Goal: Information Seeking & Learning: Find specific fact

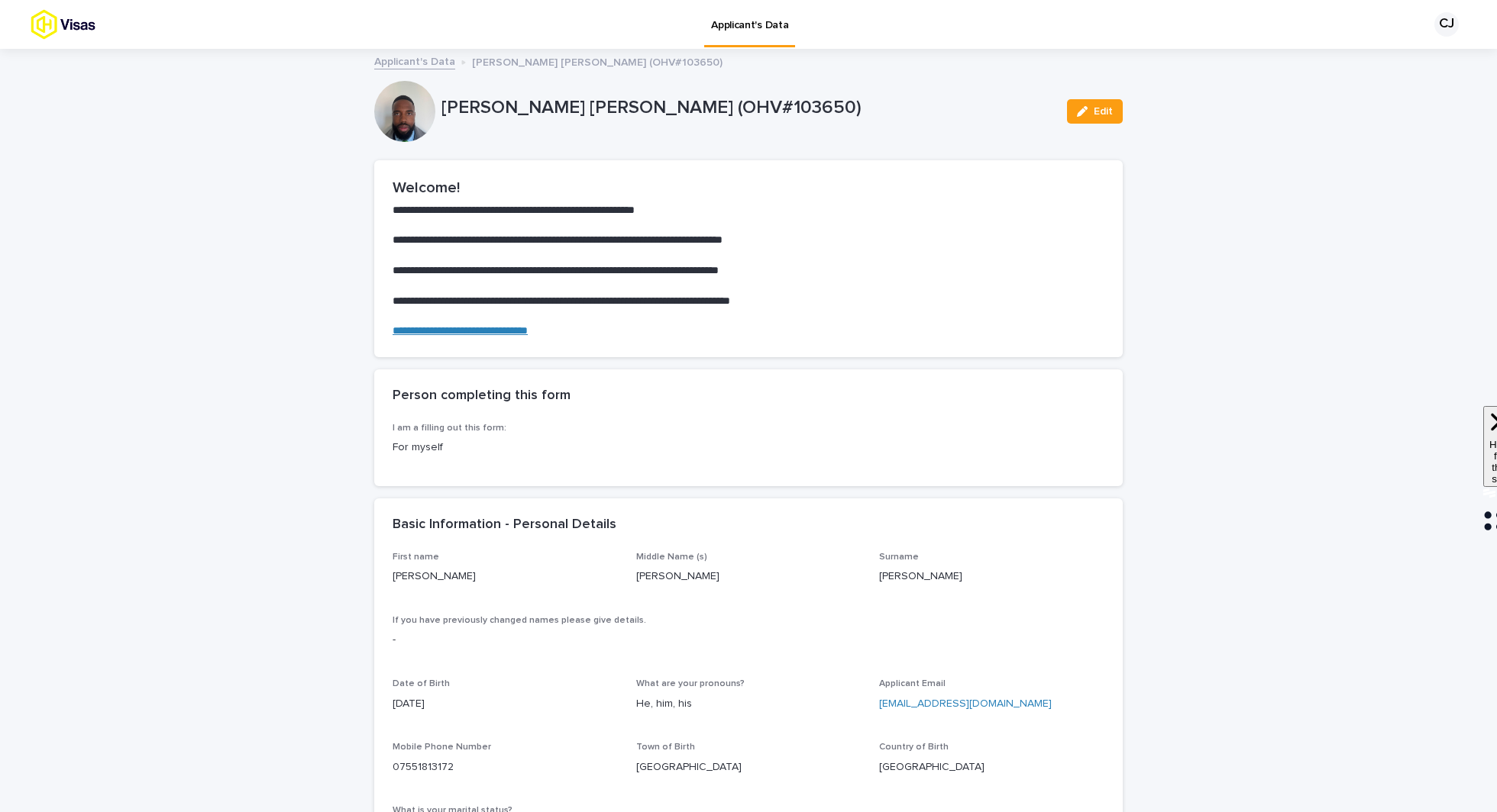
click at [409, 60] on link "Applicant's Data" at bounding box center [414, 60] width 81 height 17
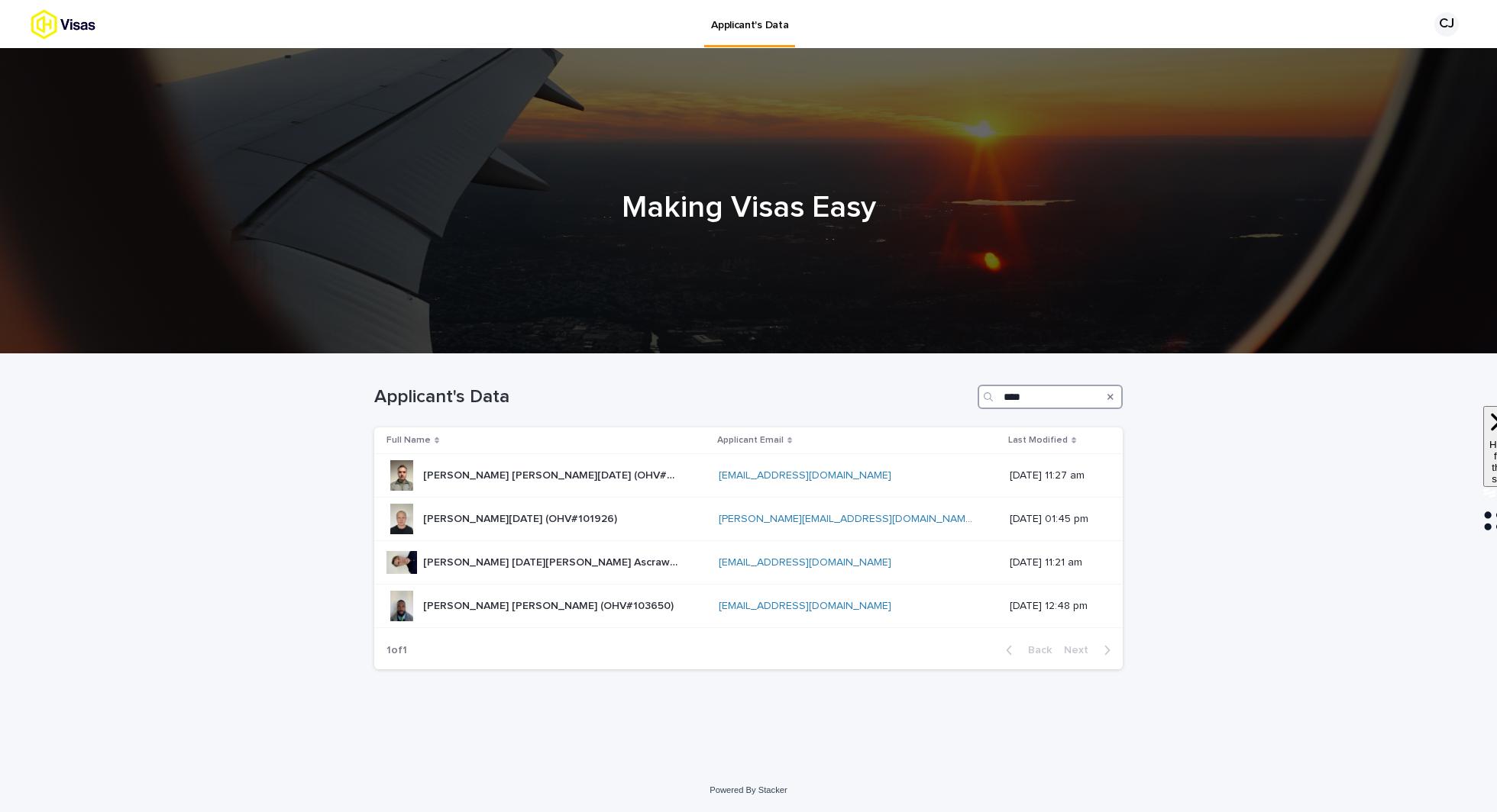
click at [1012, 402] on input "****" at bounding box center [1050, 397] width 145 height 25
type input "****"
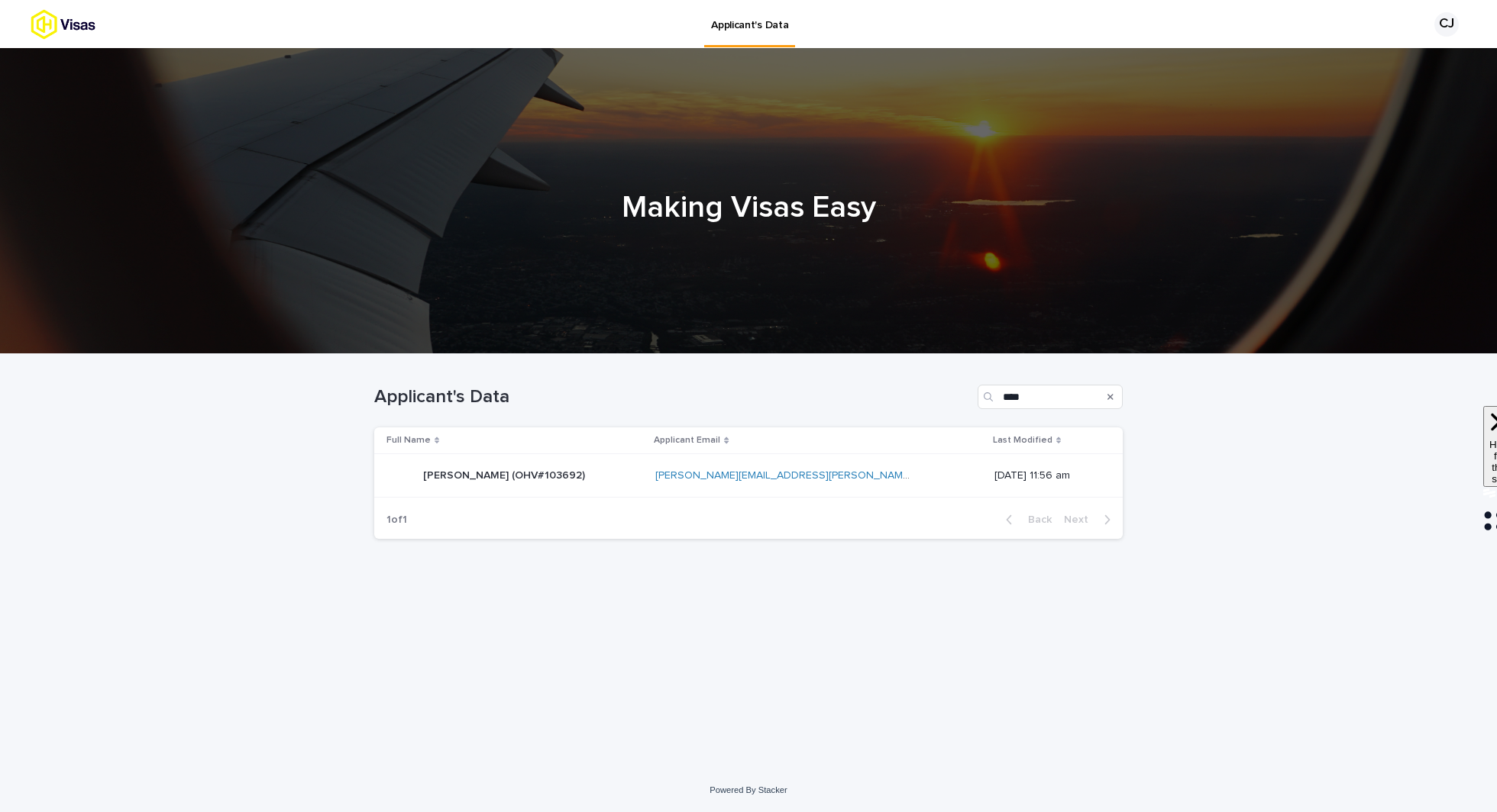
click at [615, 475] on div "[PERSON_NAME] (OHV#103692) [PERSON_NAME] (OHV#103692)" at bounding box center [514, 476] width 256 height 30
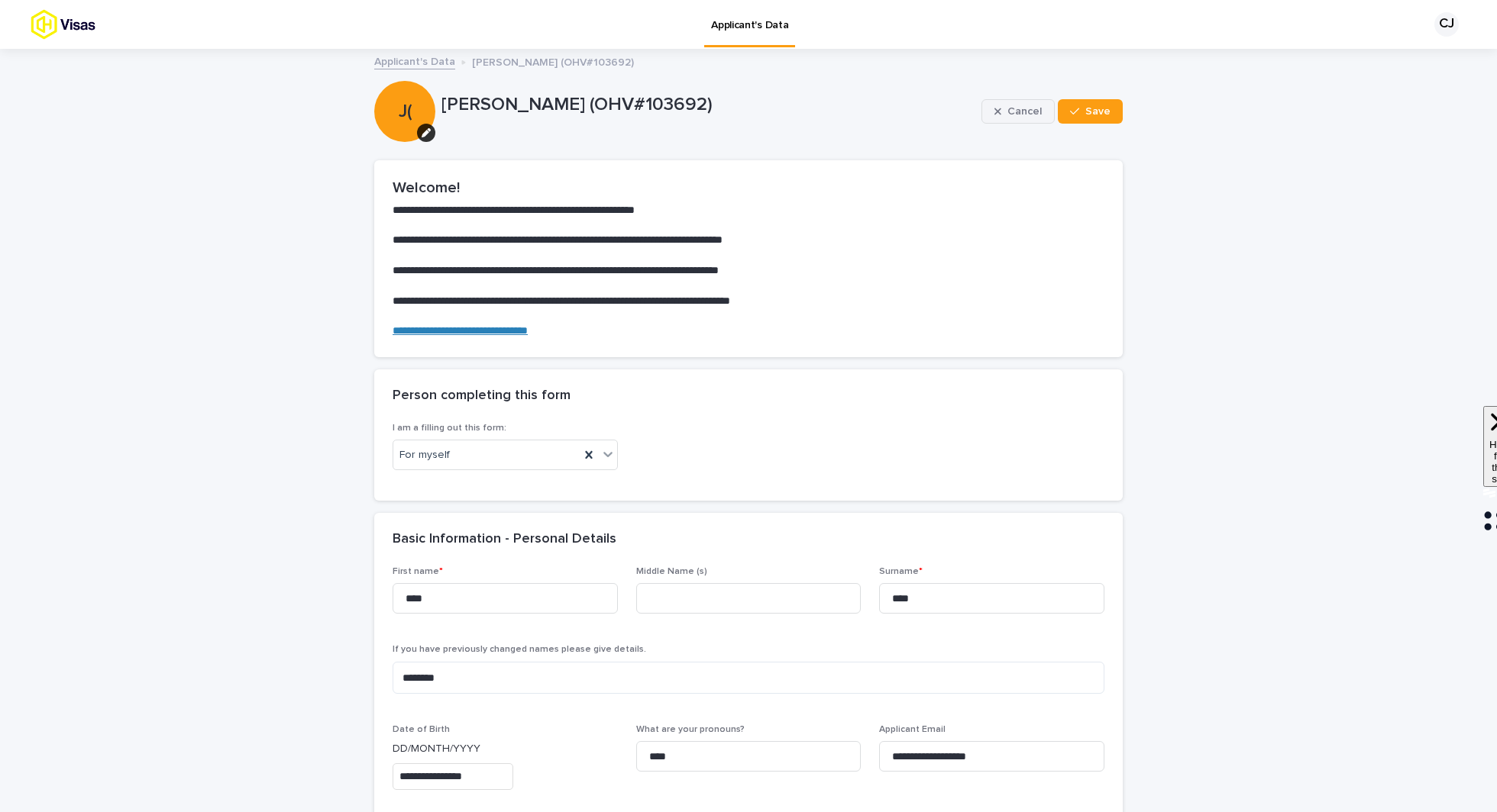
click at [1010, 119] on button "Cancel" at bounding box center [1017, 112] width 73 height 25
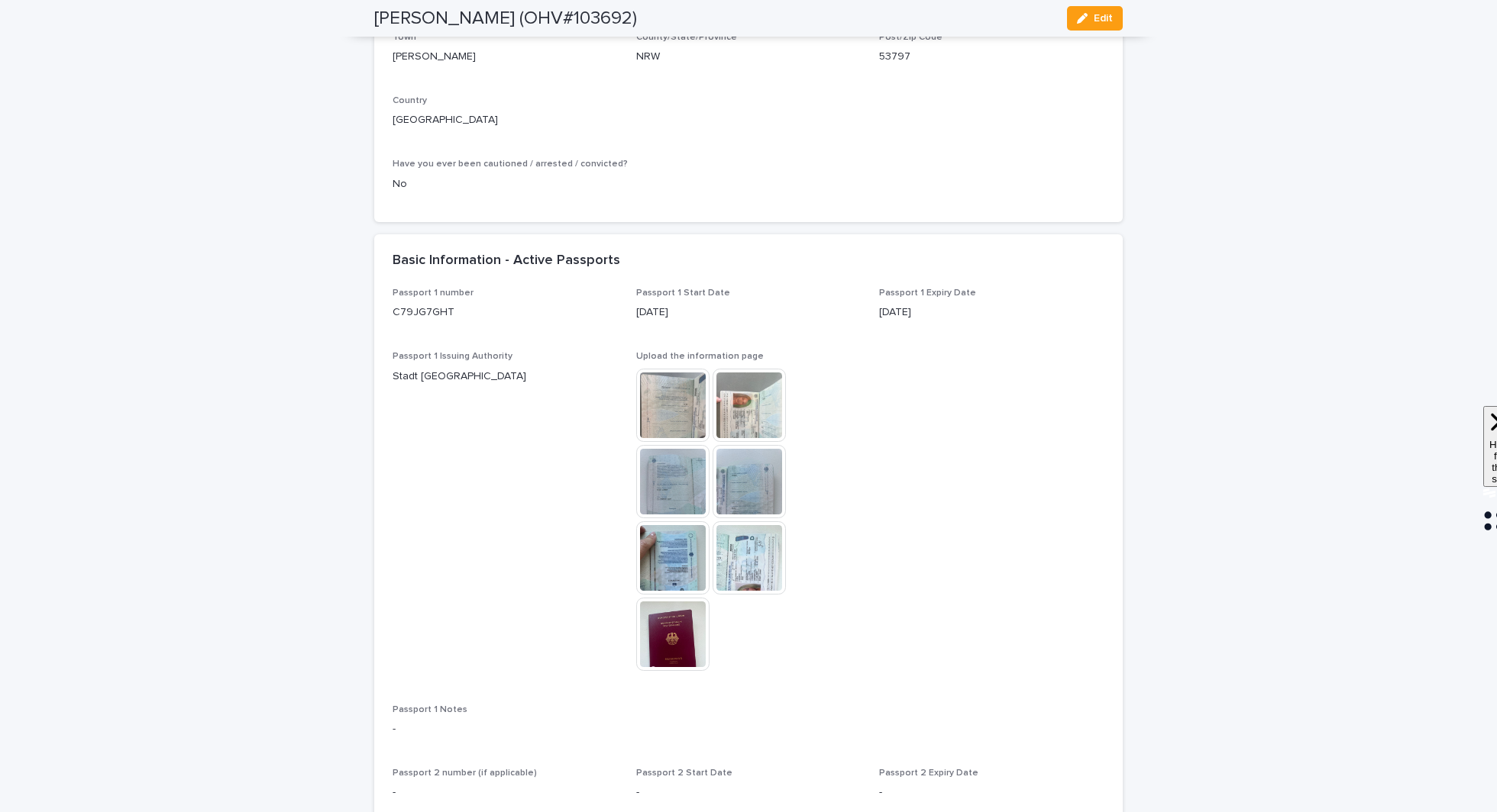
scroll to position [1192, 0]
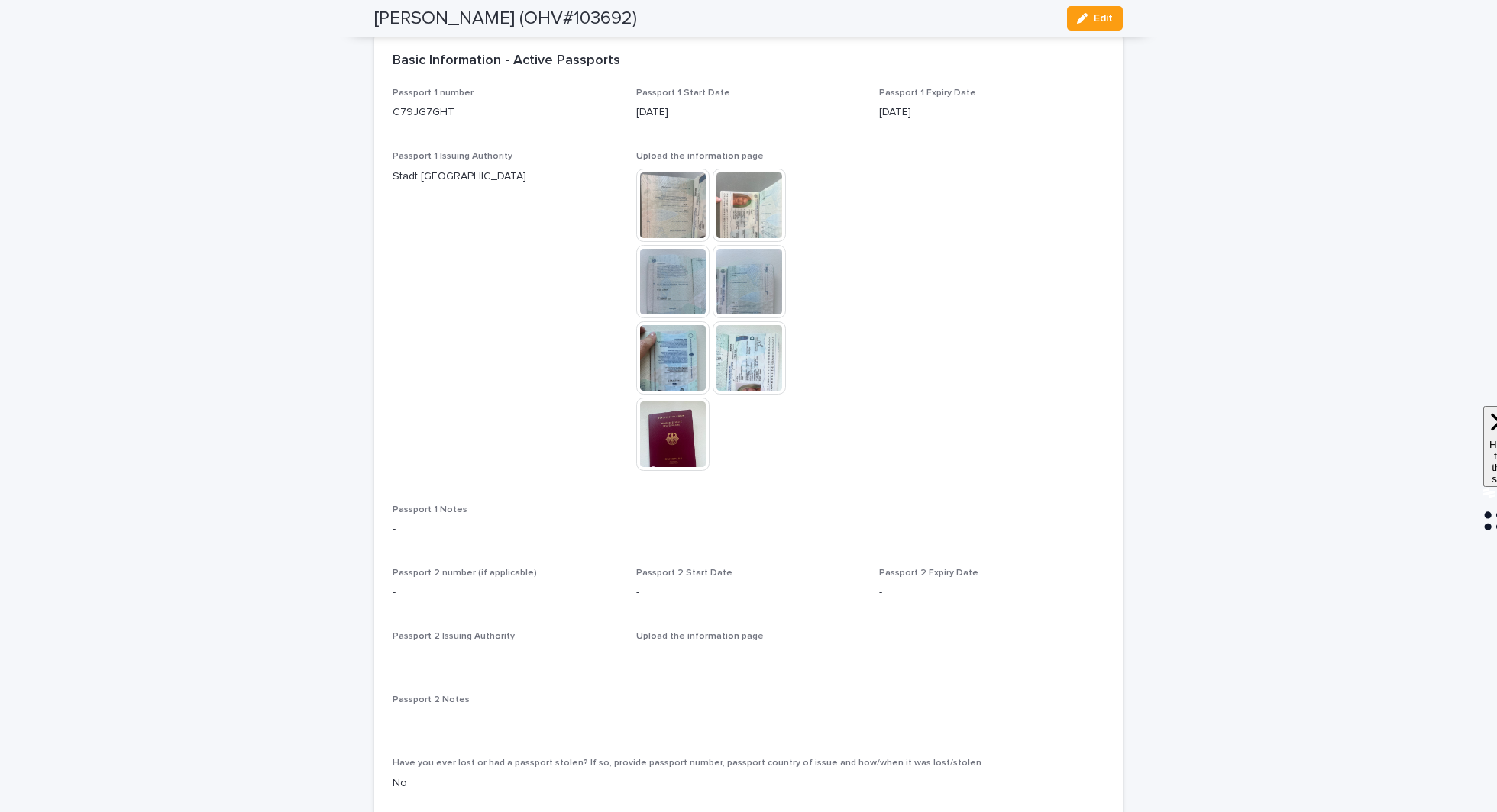
click at [759, 242] on img at bounding box center [748, 205] width 73 height 73
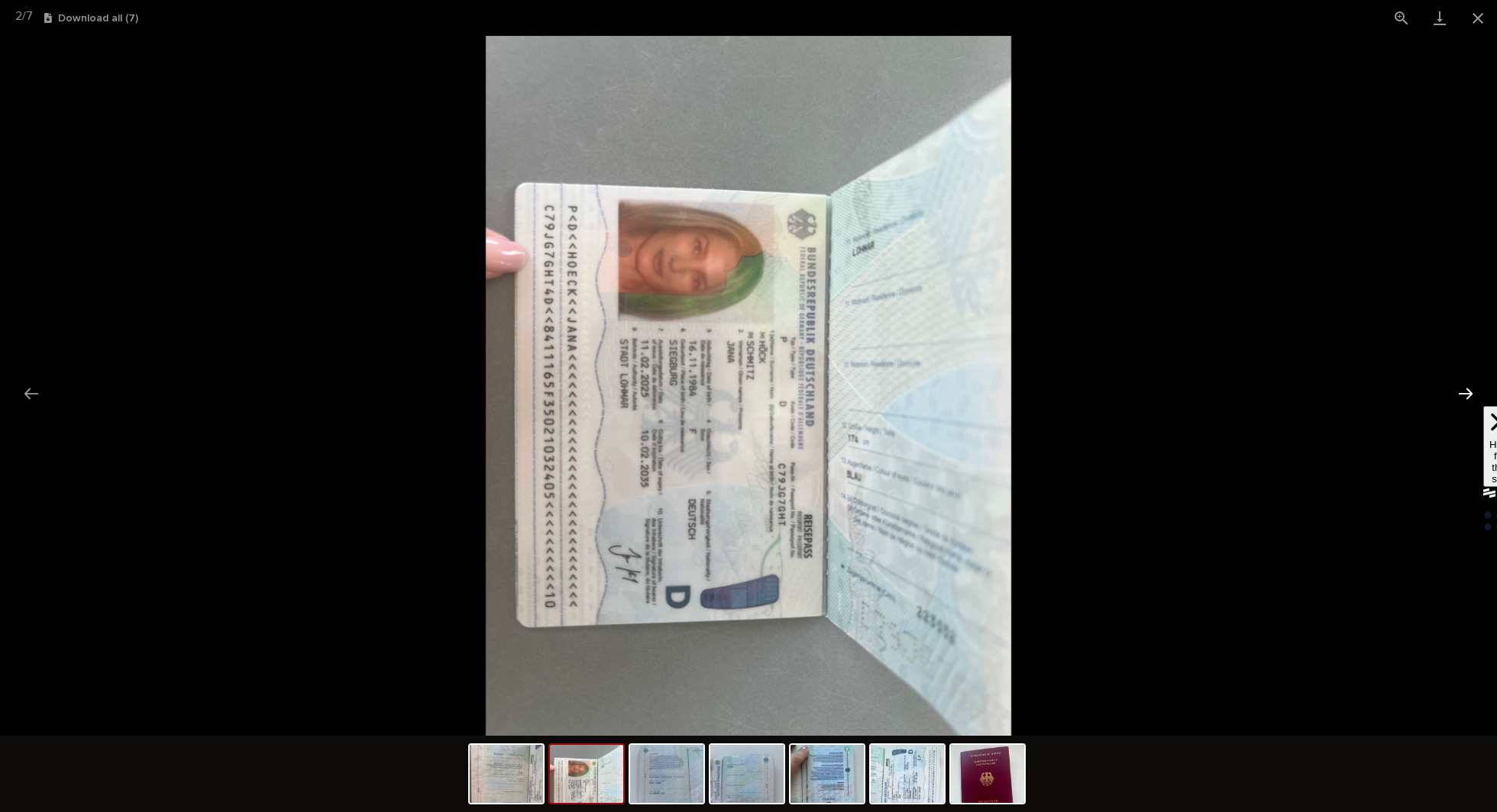
click at [1456, 398] on button "Next slide" at bounding box center [1466, 393] width 32 height 30
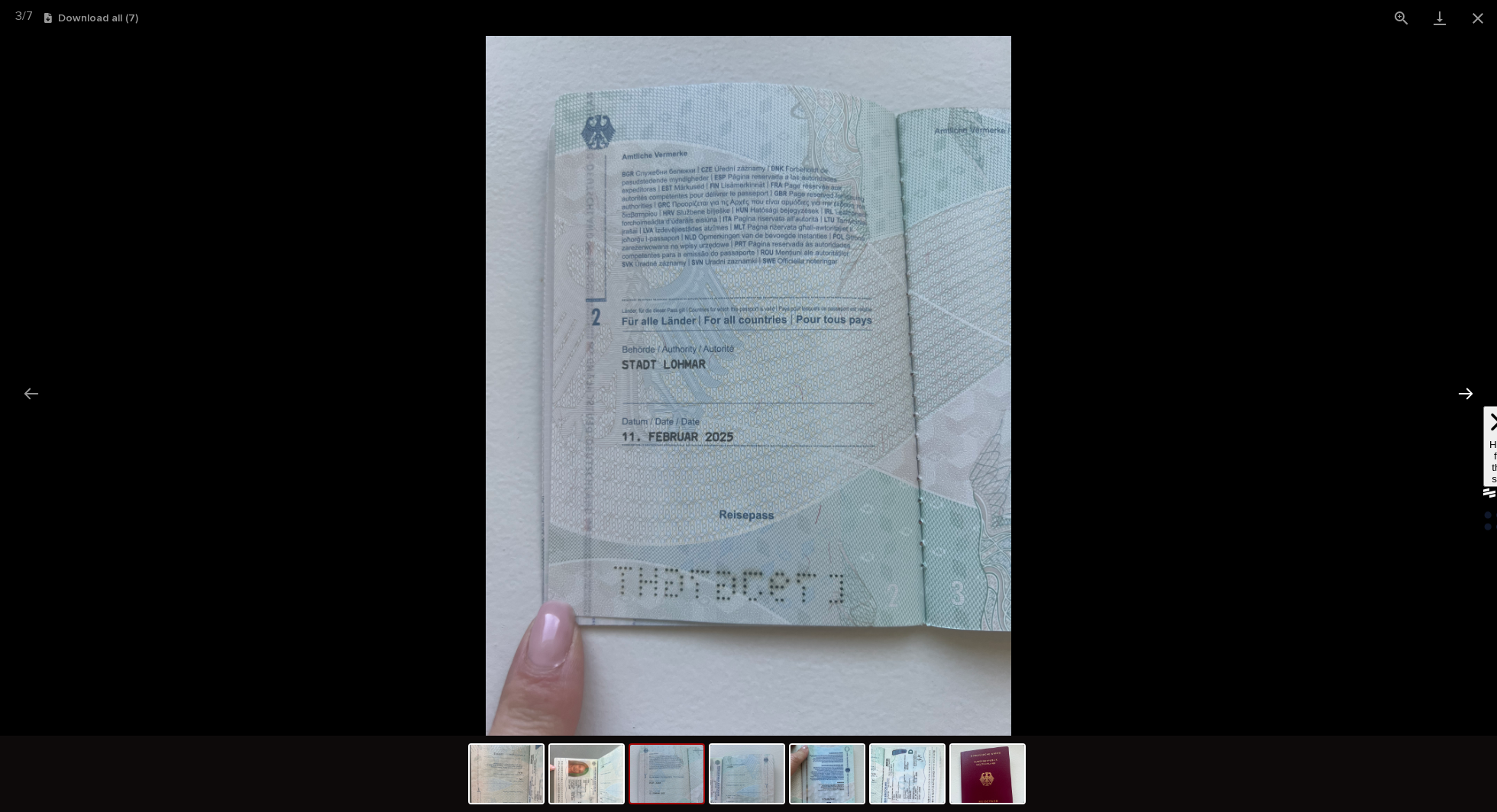
click at [1456, 398] on button "Next slide" at bounding box center [1466, 393] width 32 height 30
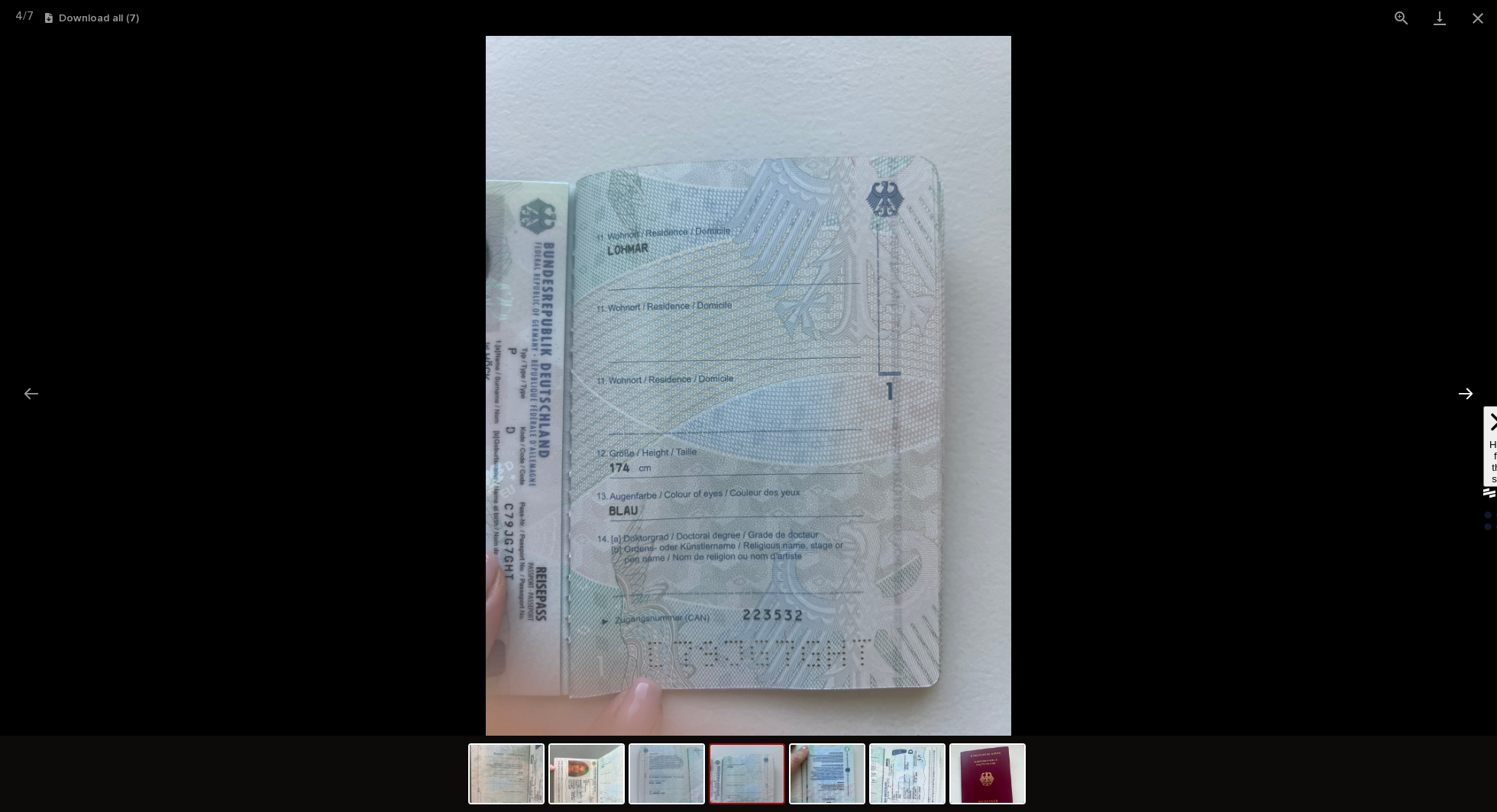
click at [1456, 398] on button "Next slide" at bounding box center [1466, 393] width 32 height 30
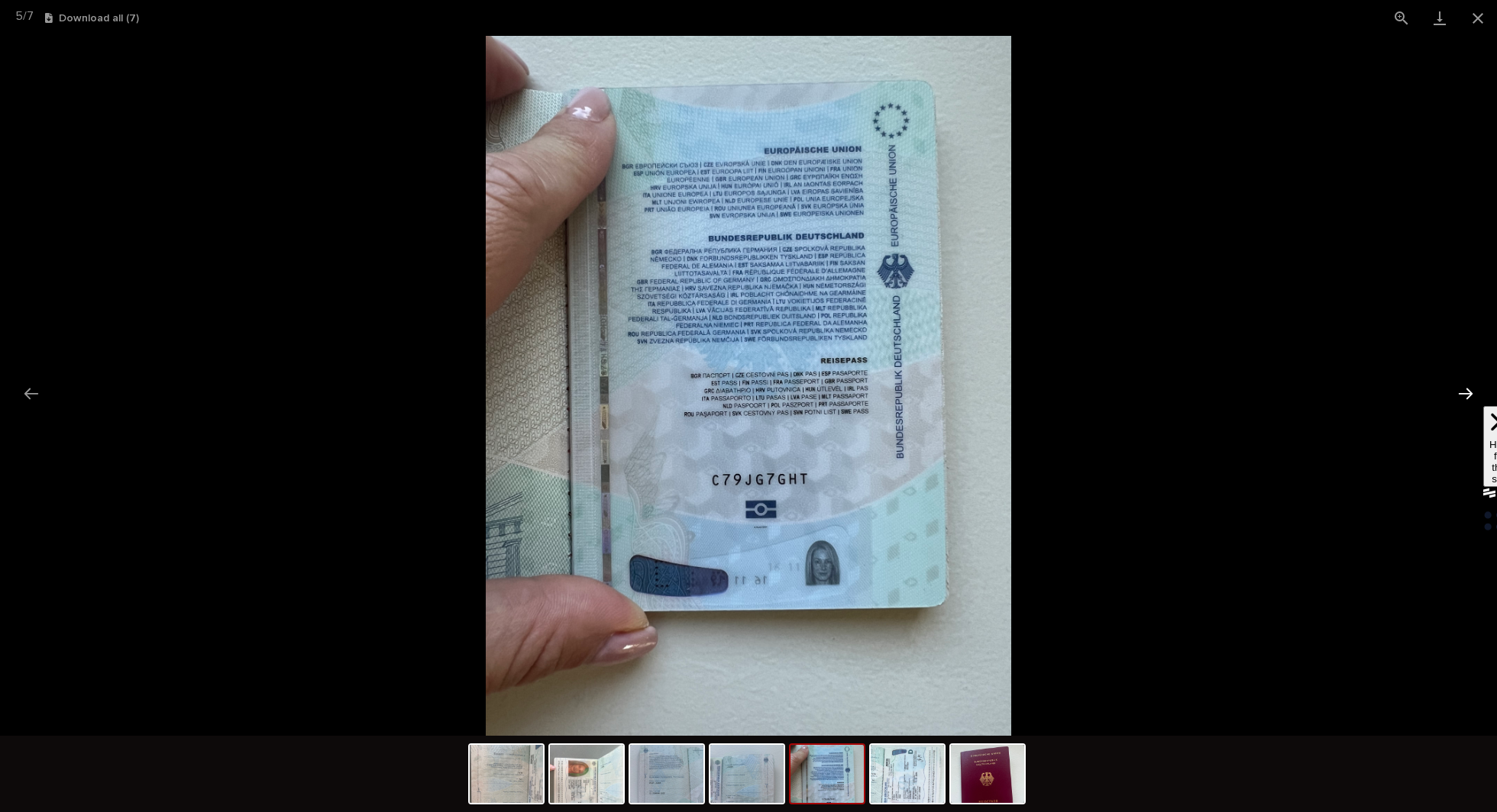
click at [1456, 398] on button "Next slide" at bounding box center [1466, 393] width 32 height 30
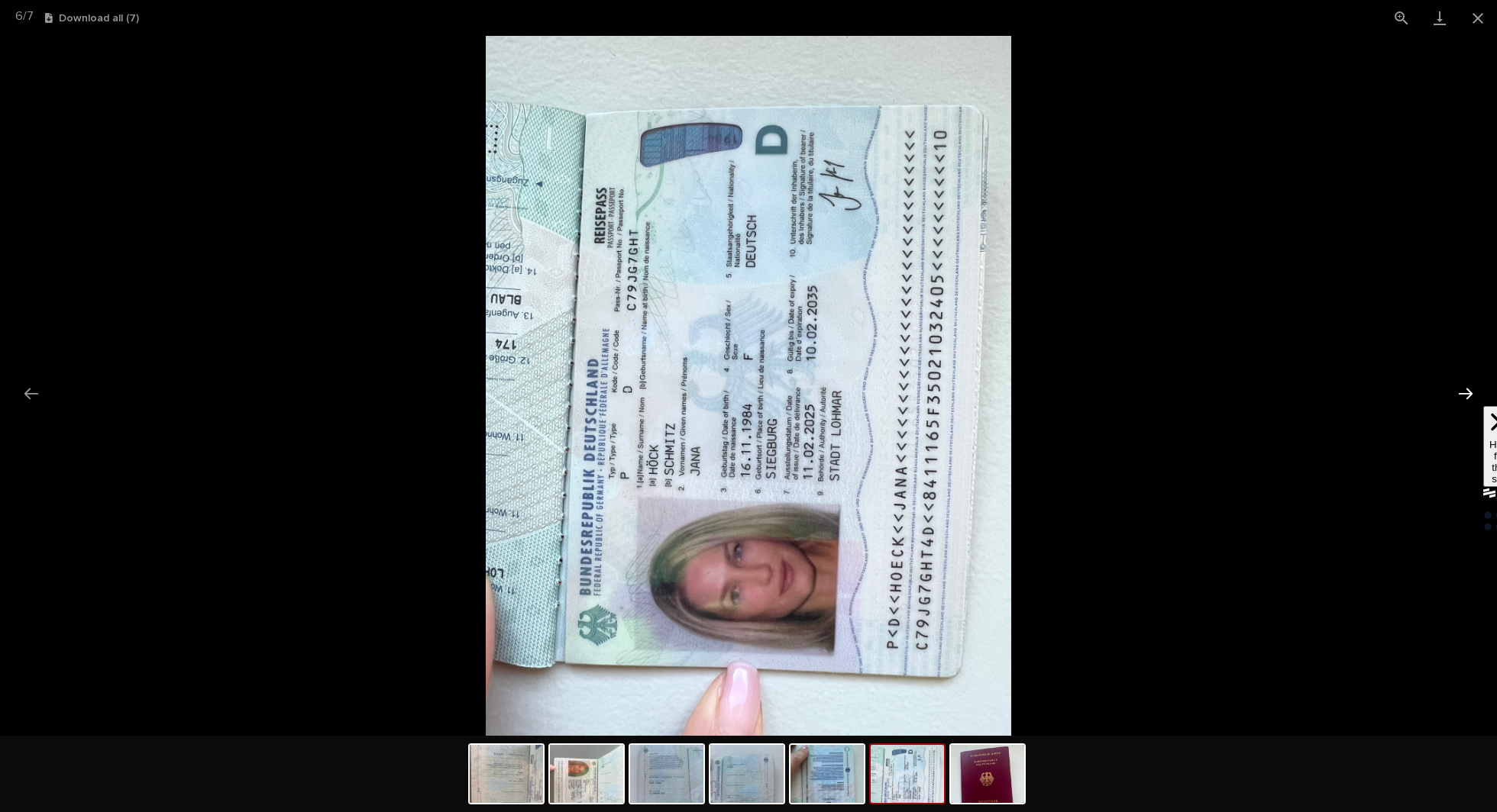
click at [1460, 396] on button "Next slide" at bounding box center [1466, 393] width 32 height 30
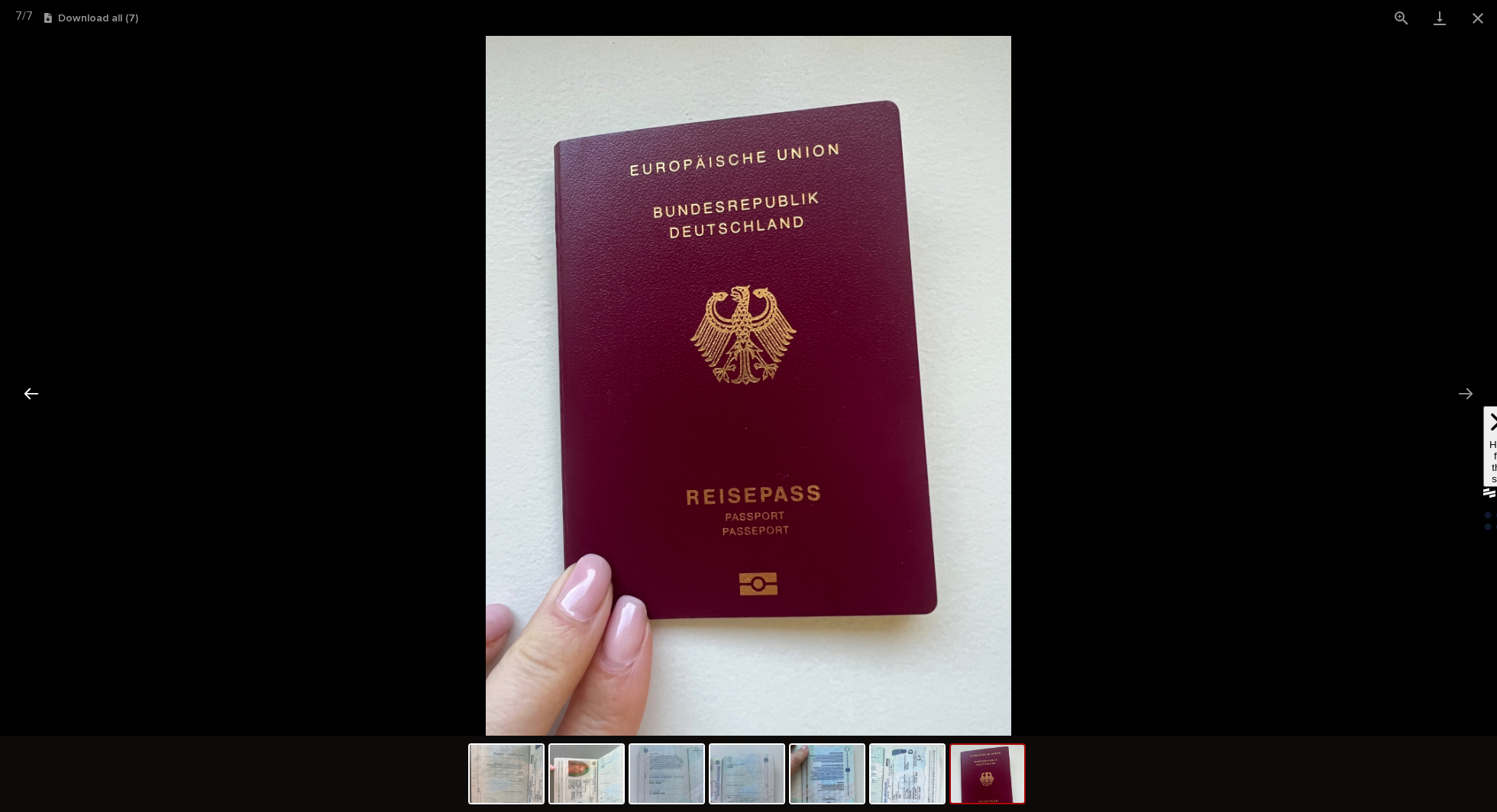
click at [26, 396] on button "Previous slide" at bounding box center [31, 393] width 32 height 30
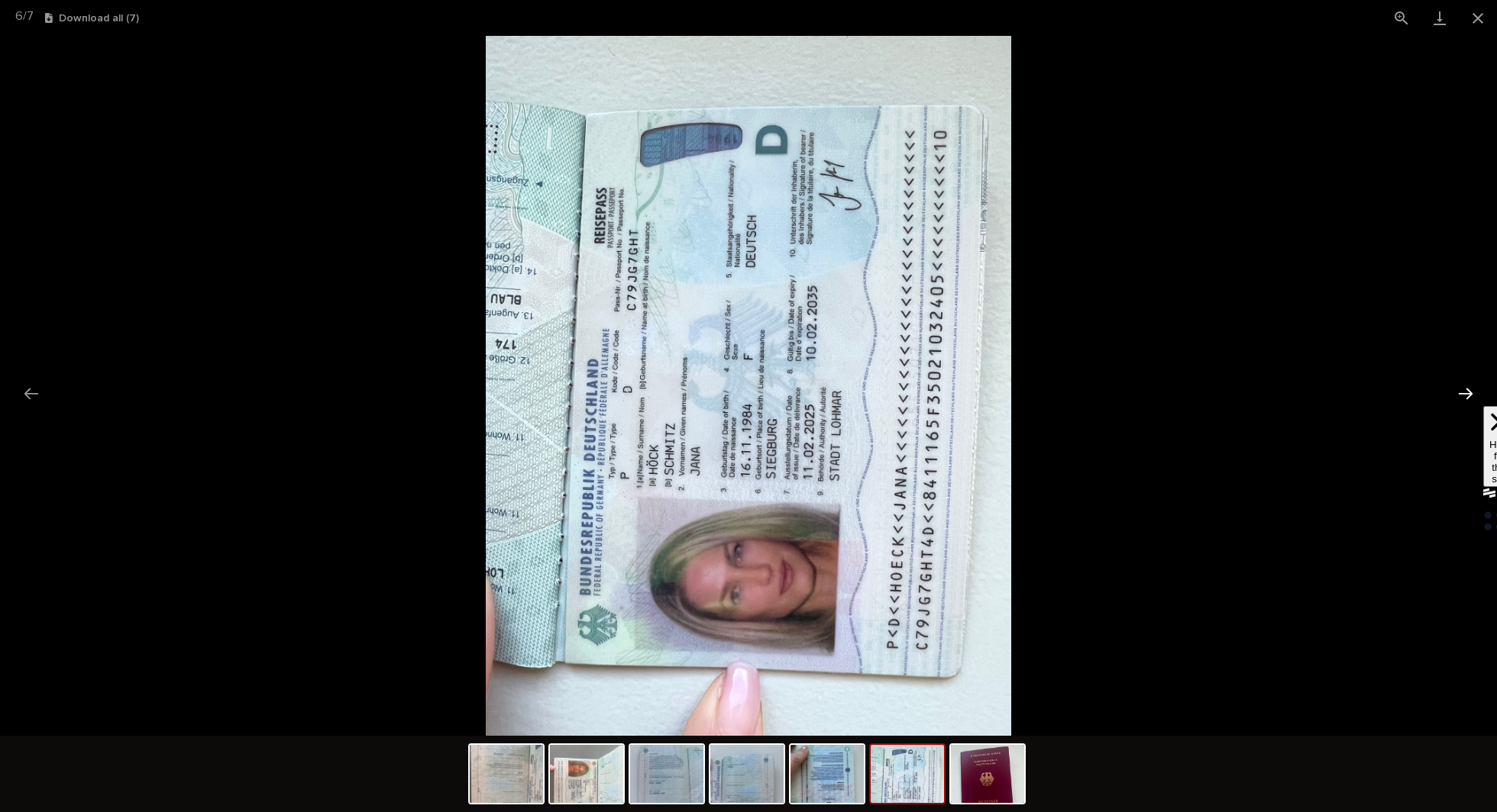
click at [1466, 388] on button "Next slide" at bounding box center [1466, 393] width 32 height 30
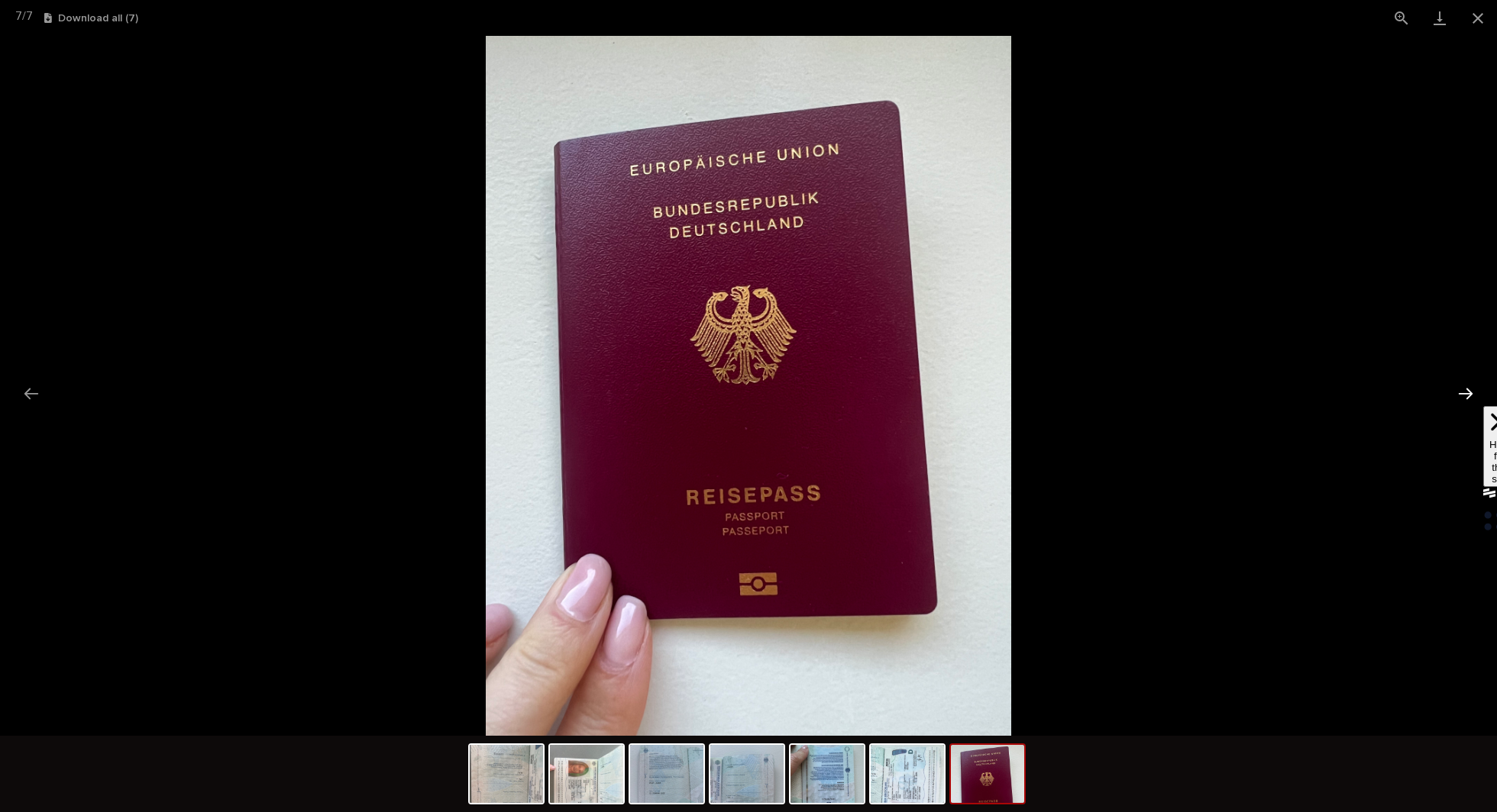
click at [1466, 388] on button "Next slide" at bounding box center [1466, 393] width 32 height 30
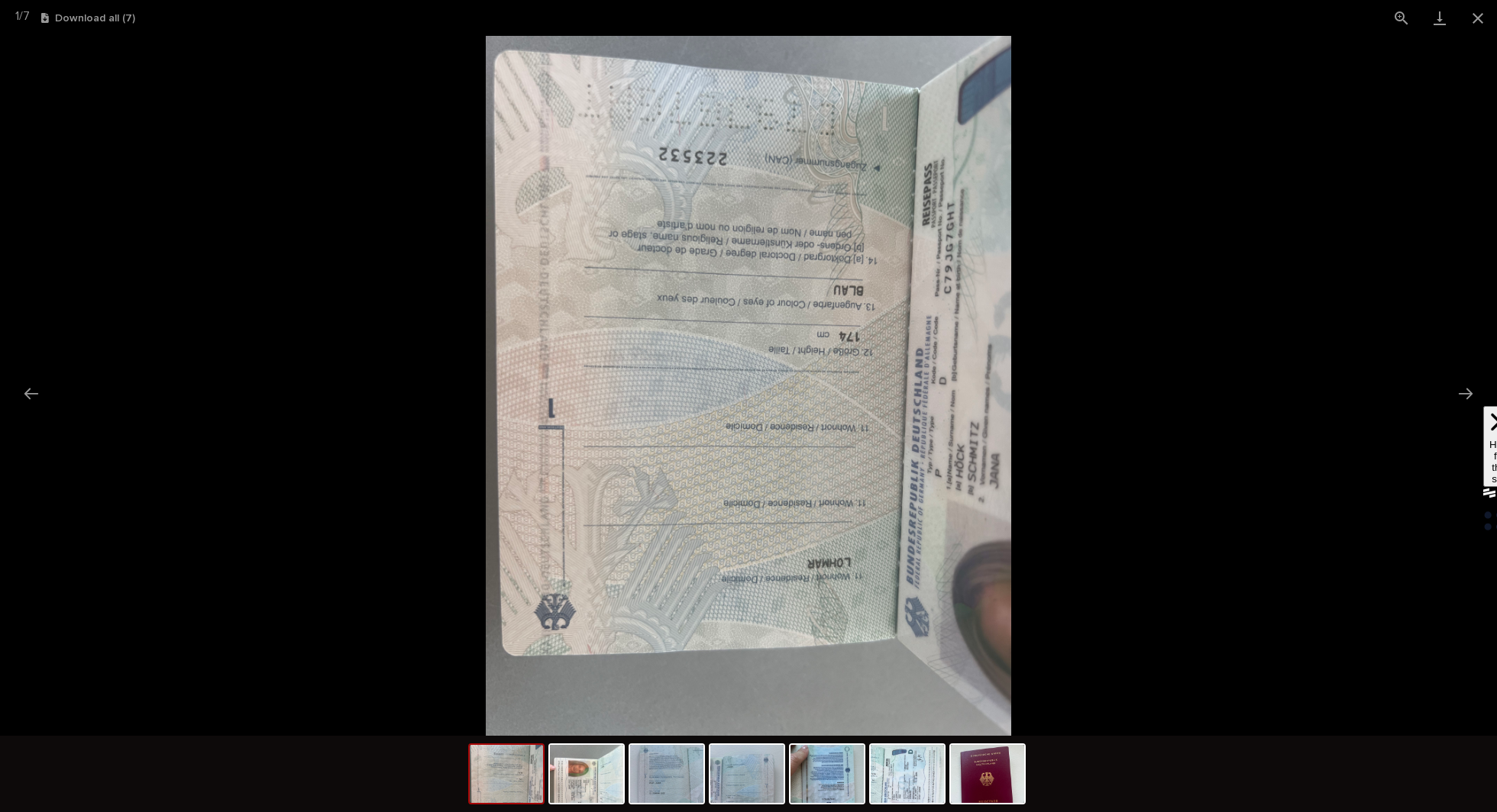
click at [1285, 134] on picture at bounding box center [748, 386] width 1497 height 700
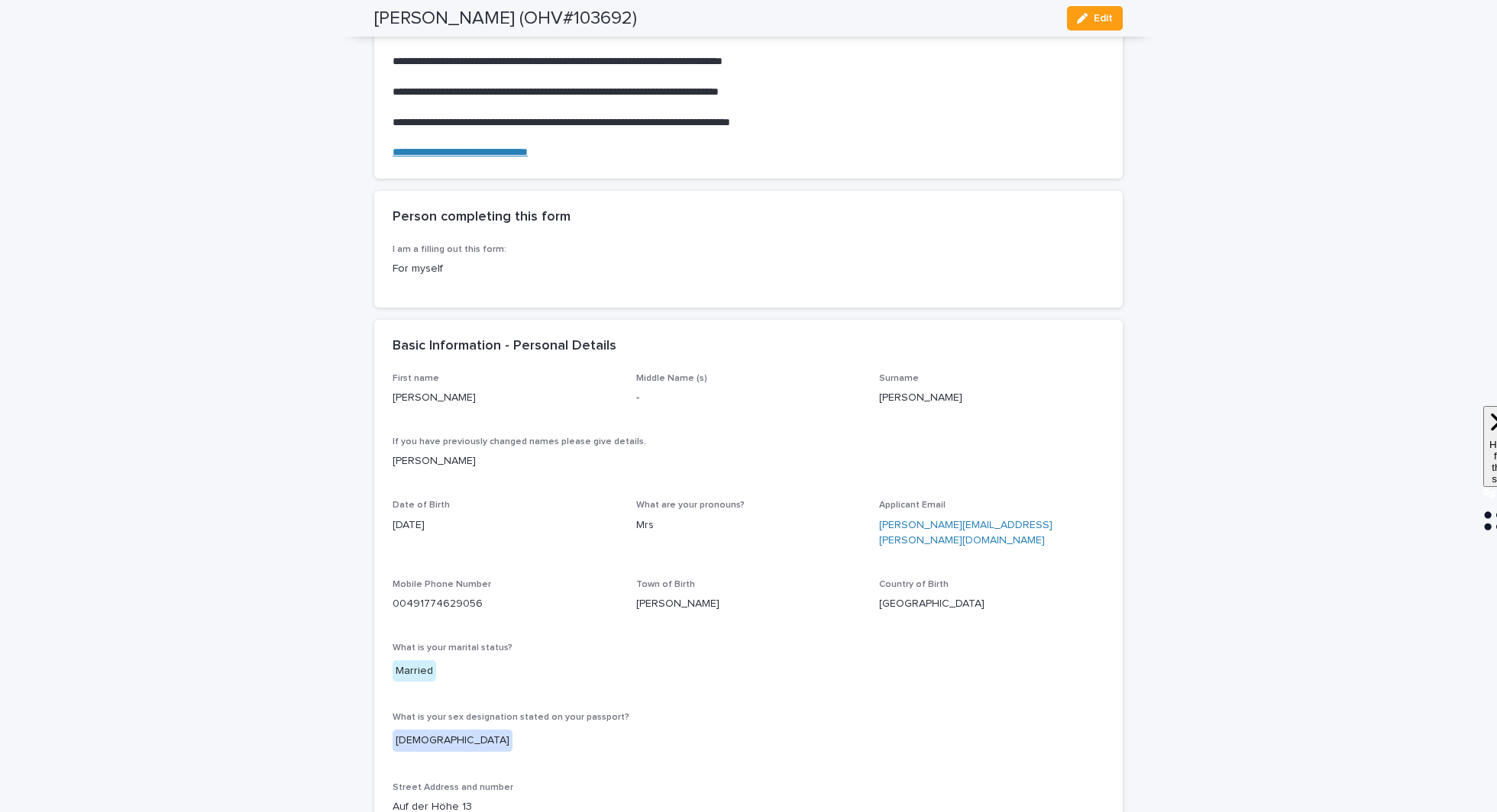
scroll to position [0, 0]
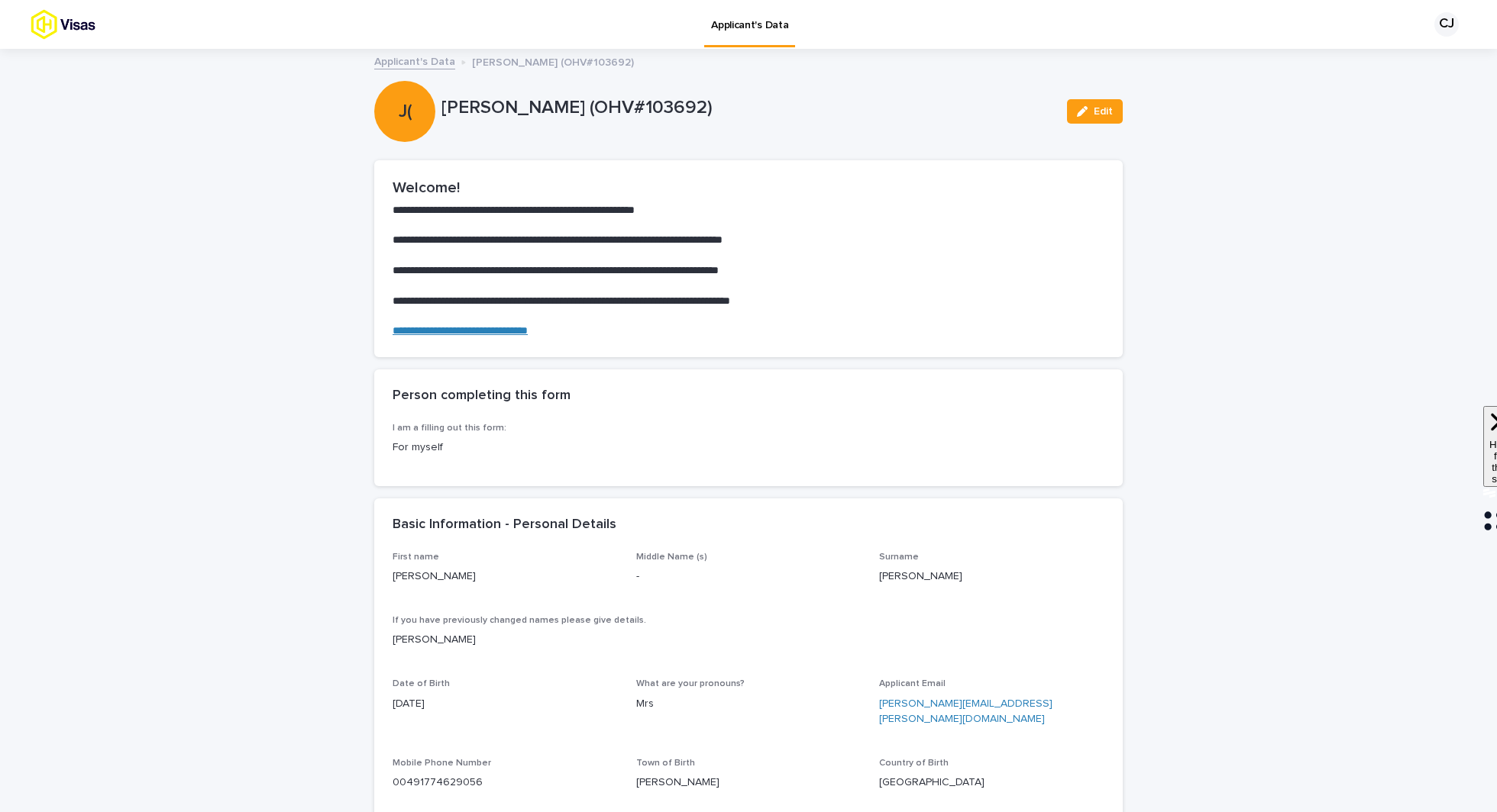
click at [422, 63] on link "Applicant's Data" at bounding box center [414, 60] width 81 height 17
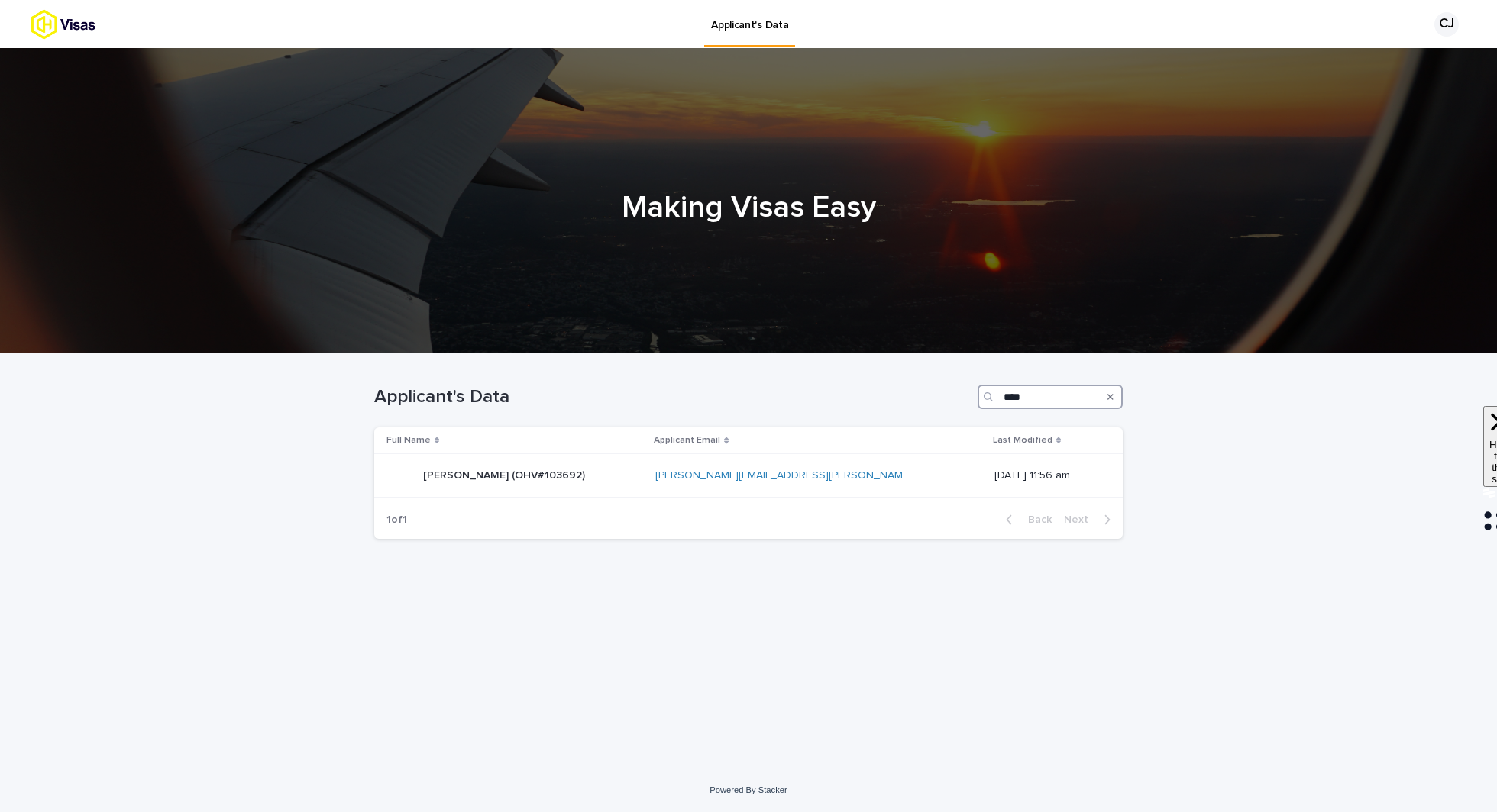
click at [1059, 396] on input "****" at bounding box center [1050, 397] width 145 height 25
paste input "Search"
type input "****"
click at [680, 474] on div "[PERSON_NAME] (OHV#103693) [PERSON_NAME] (OHV#103693)" at bounding box center [536, 476] width 300 height 30
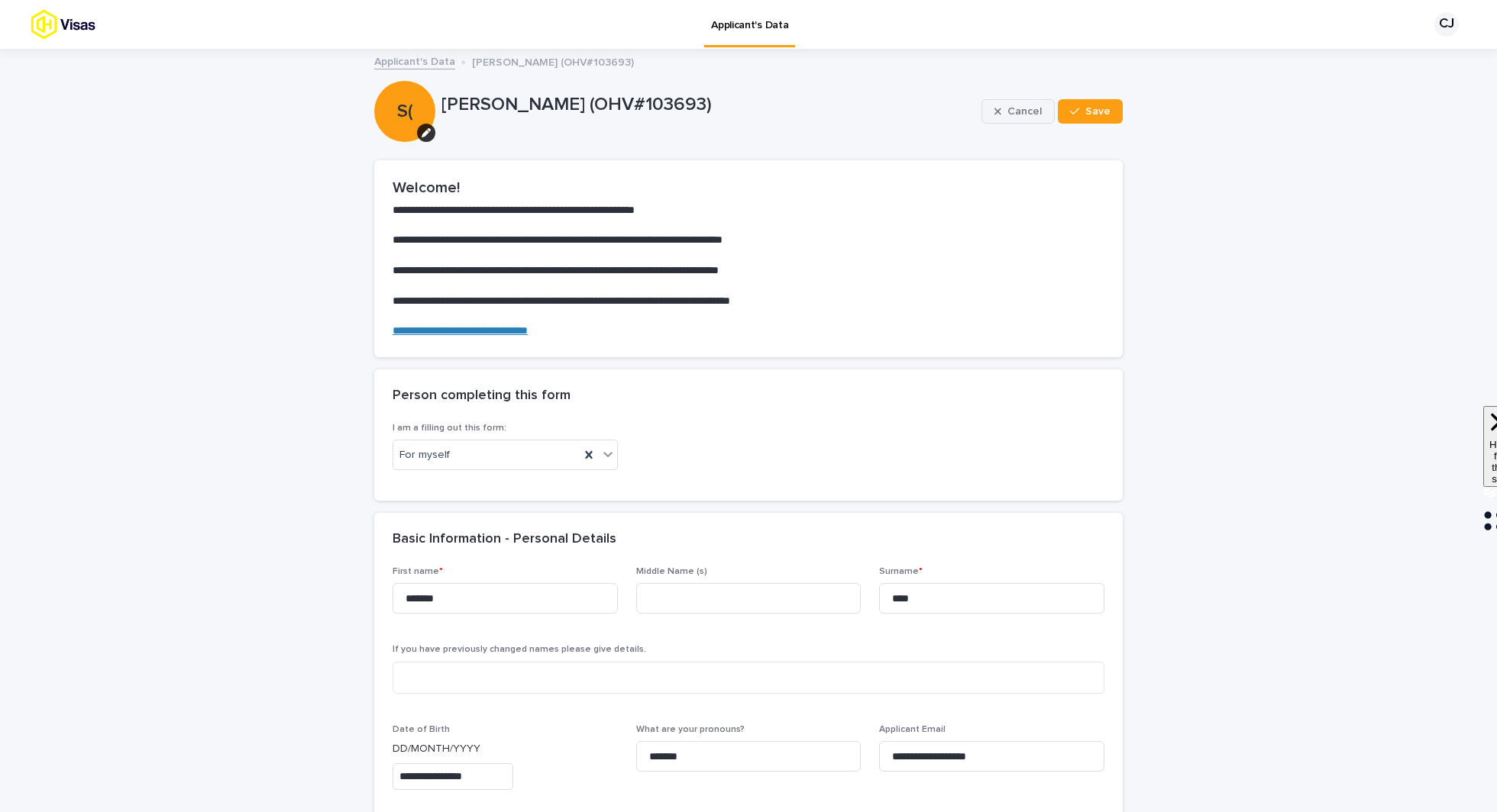
click at [1030, 113] on span "Cancel" at bounding box center [1024, 111] width 34 height 10
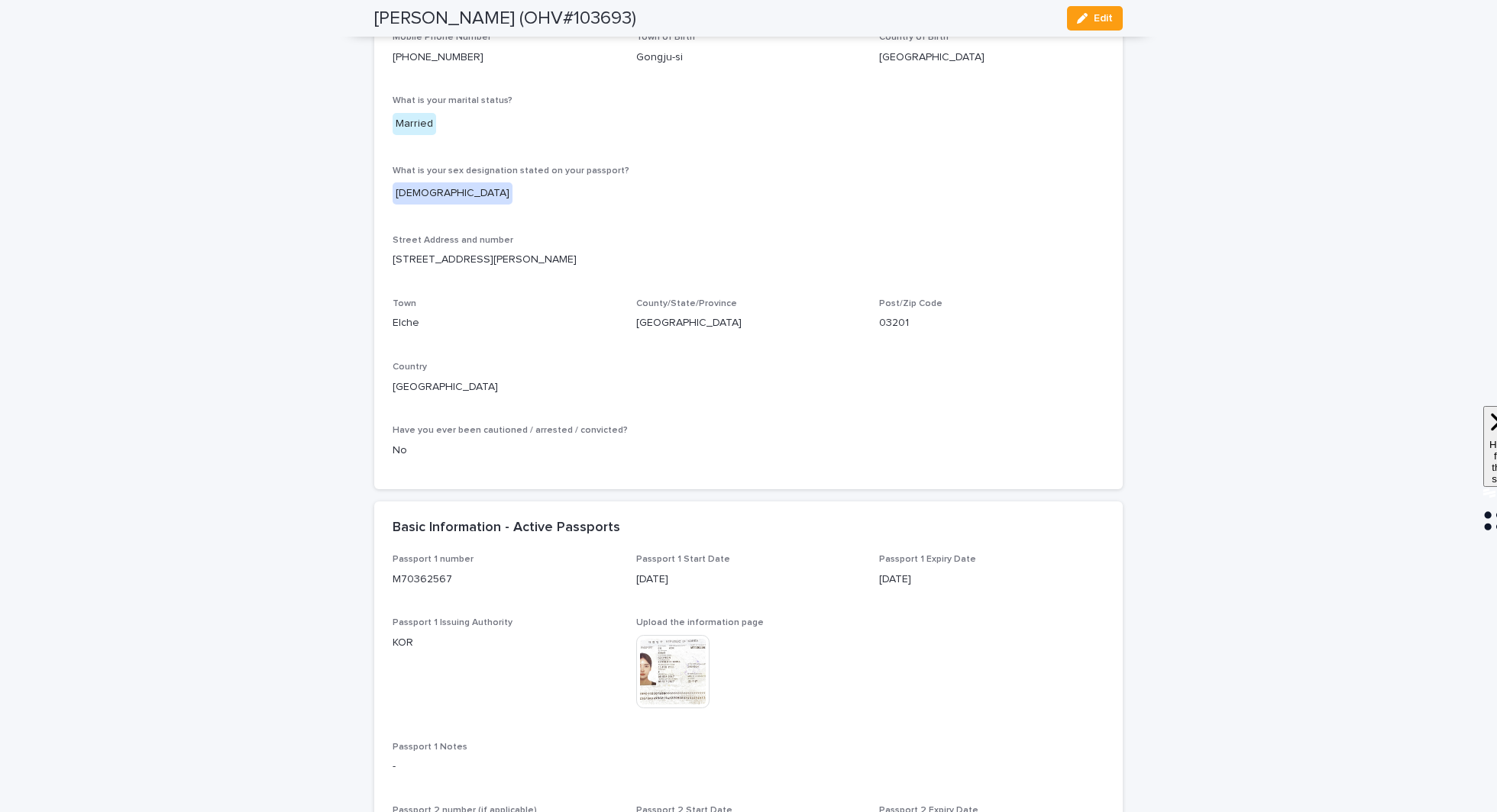
scroll to position [1128, 0]
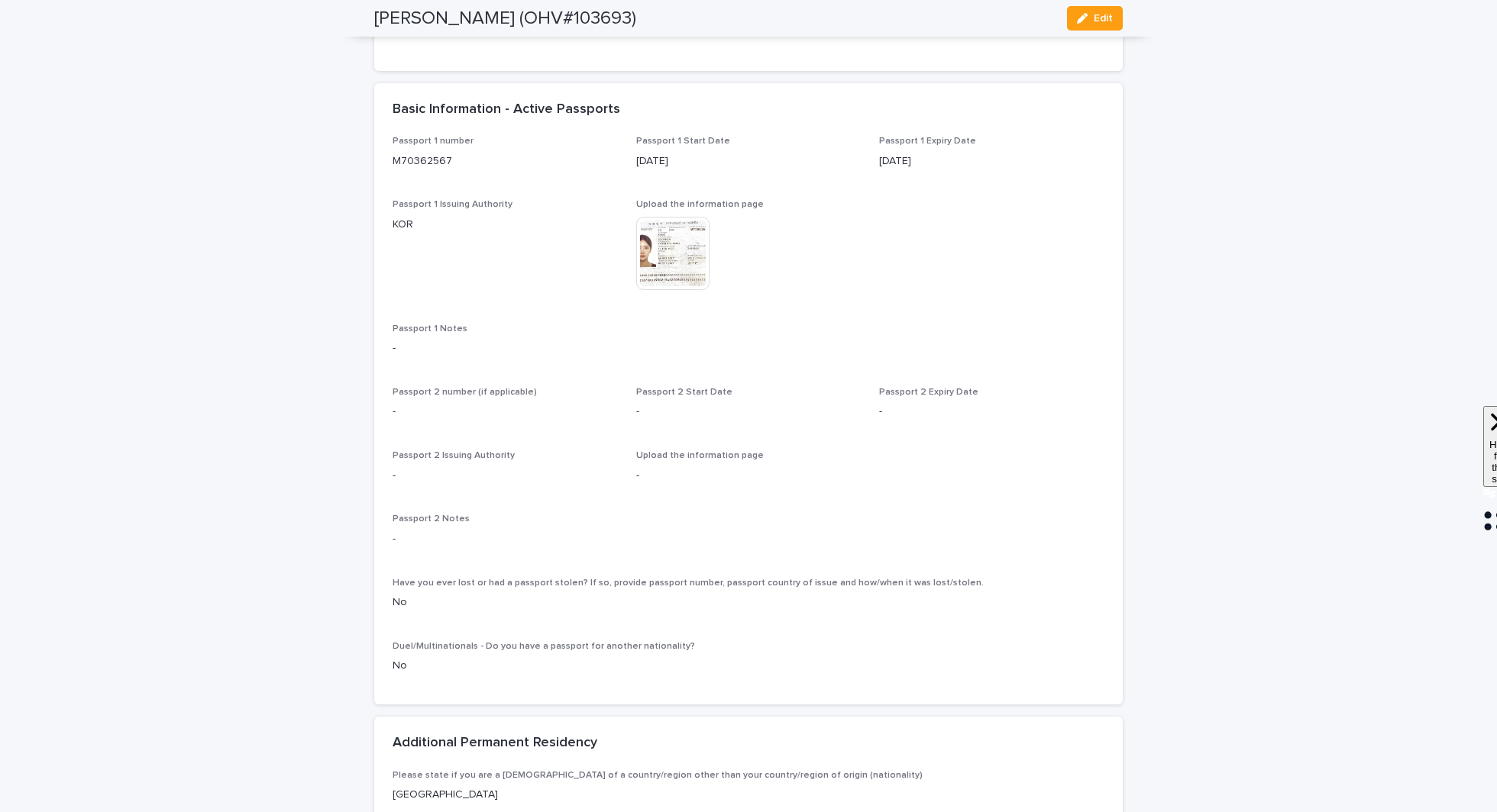
click at [687, 290] on img at bounding box center [672, 253] width 73 height 73
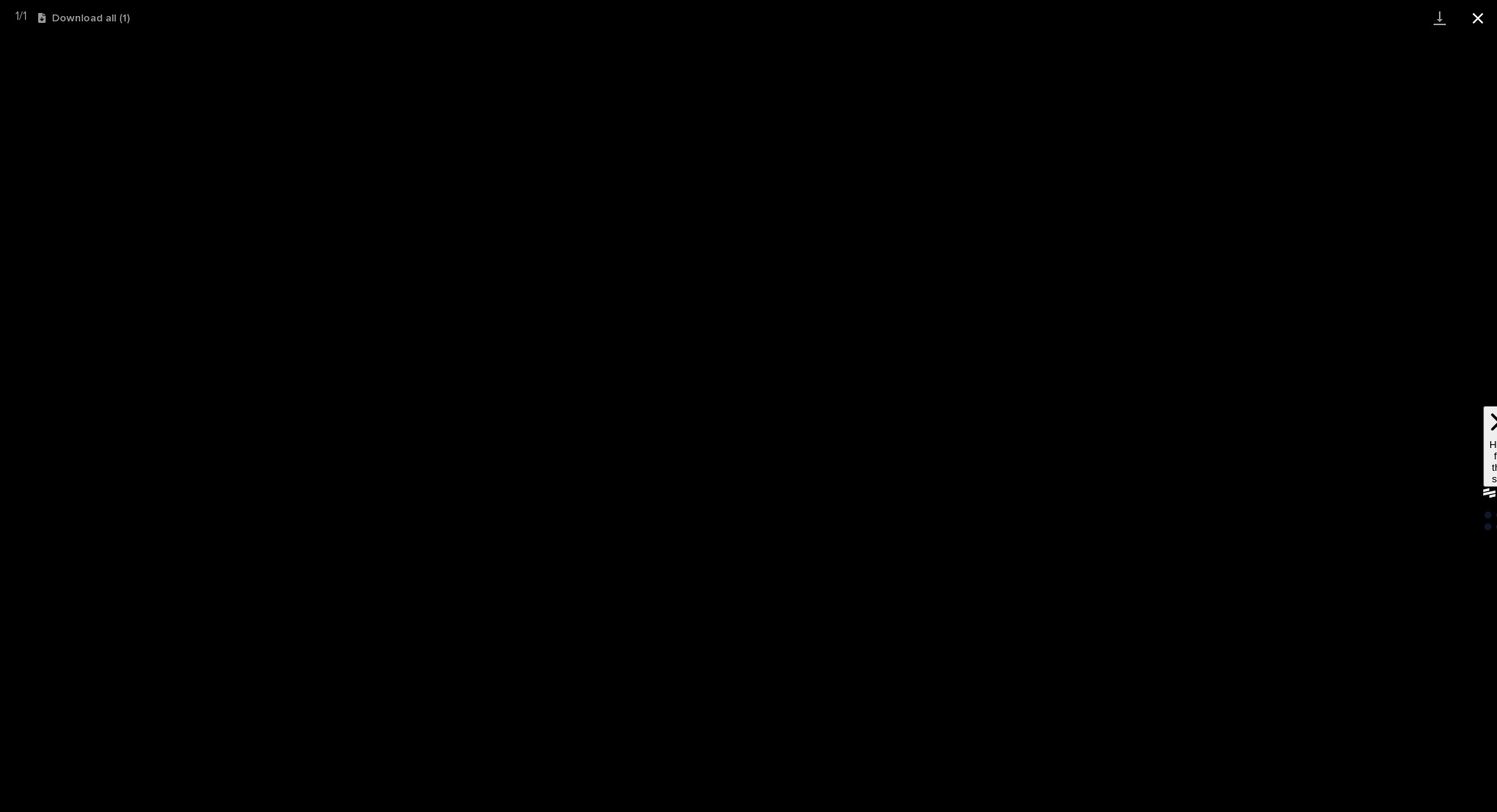
click at [1482, 20] on button "Close gallery" at bounding box center [1478, 18] width 38 height 36
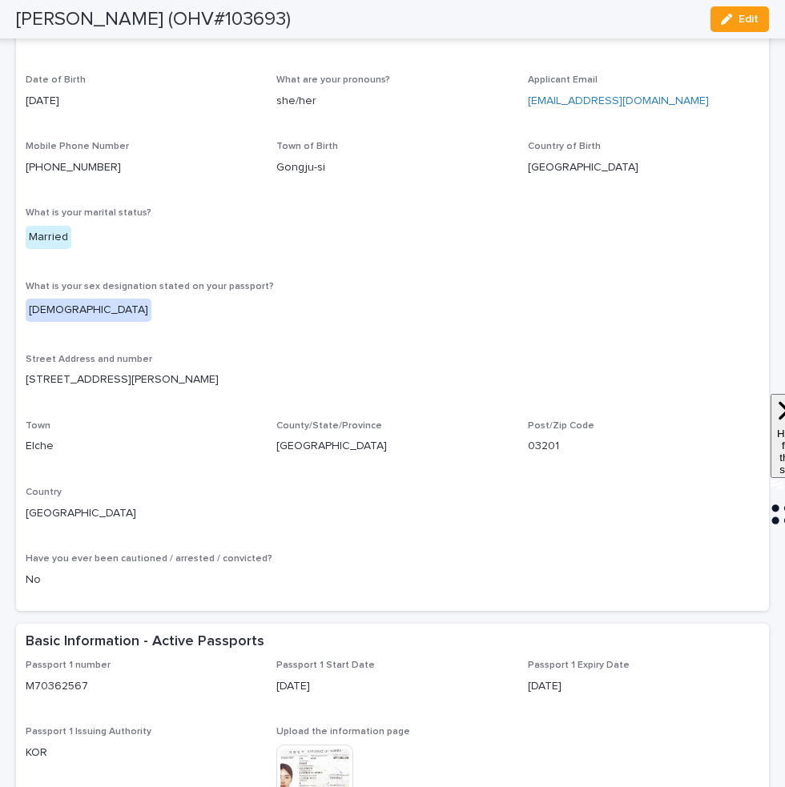
scroll to position [0, 0]
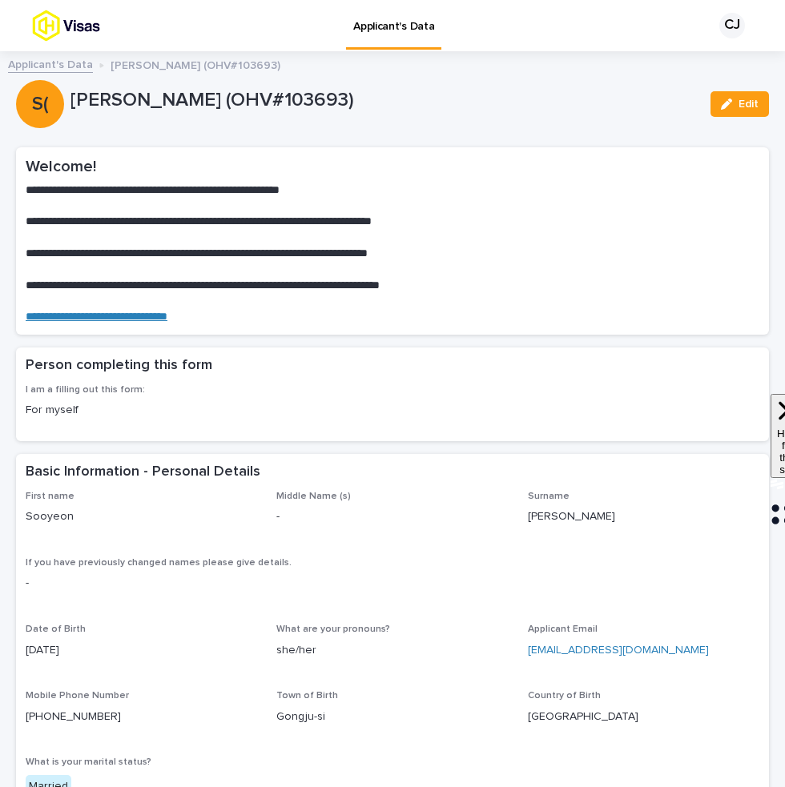
click at [38, 68] on link "Applicant's Data" at bounding box center [50, 63] width 85 height 18
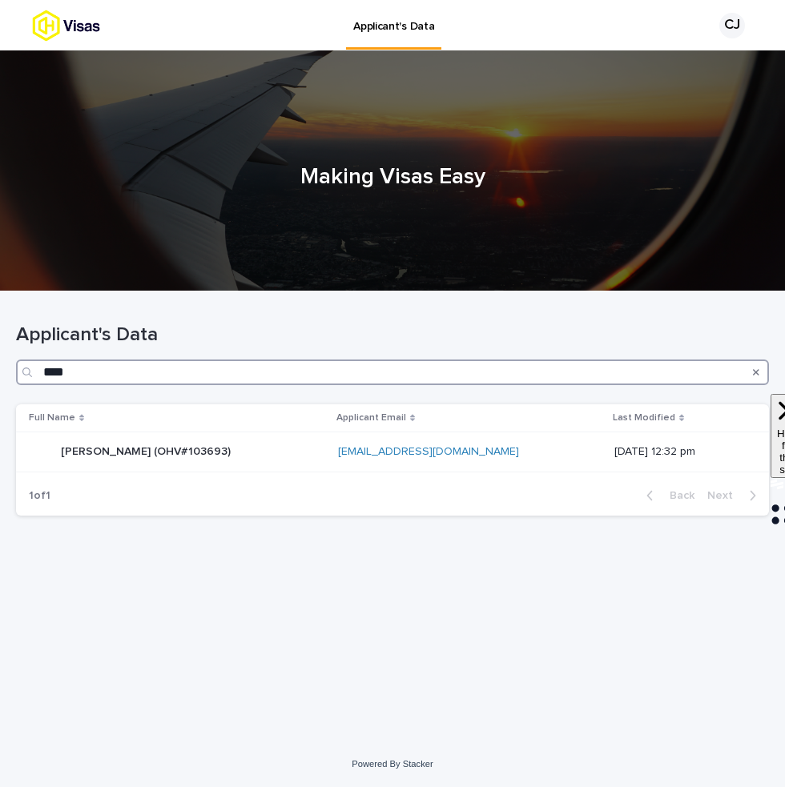
click at [398, 375] on input "****" at bounding box center [392, 373] width 753 height 26
type input "******"
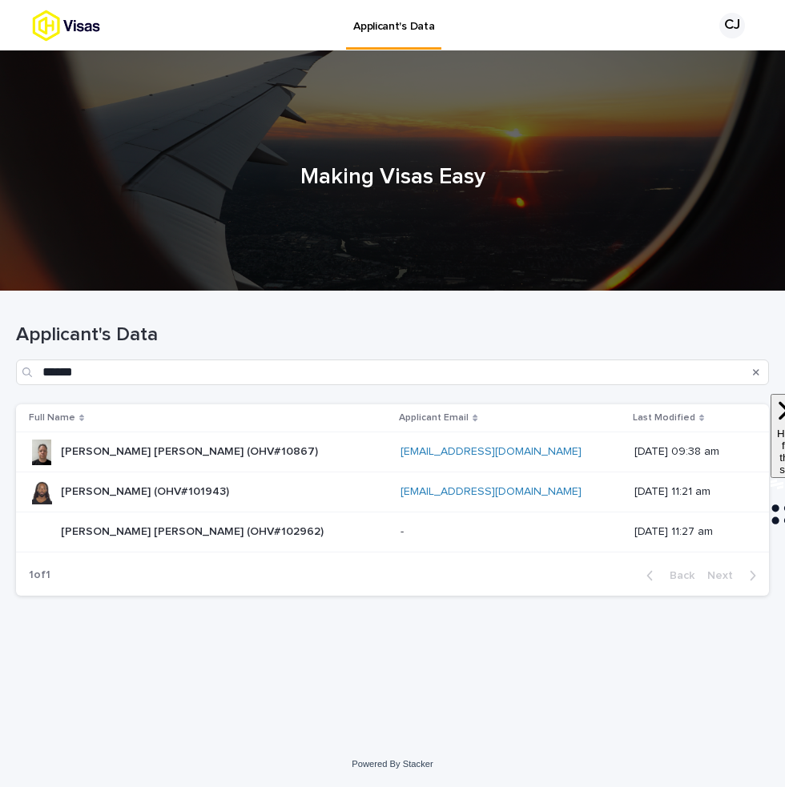
click at [302, 458] on div "[PERSON_NAME] [PERSON_NAME] (OHV#10867) [PERSON_NAME] [PERSON_NAME] (OHV#10867)" at bounding box center [208, 452] width 359 height 26
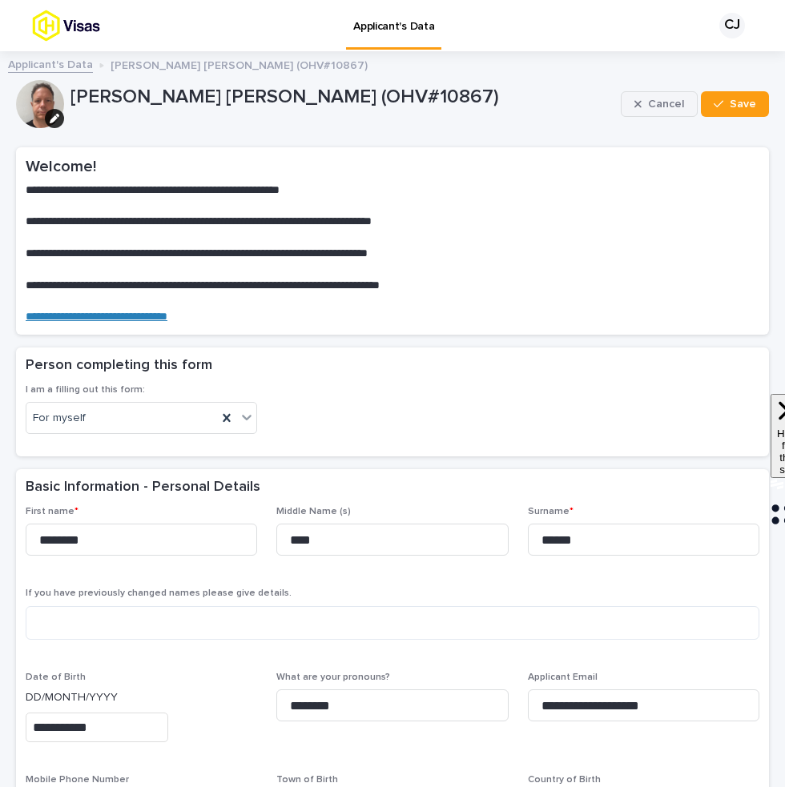
click at [664, 101] on span "Cancel" at bounding box center [666, 104] width 36 height 11
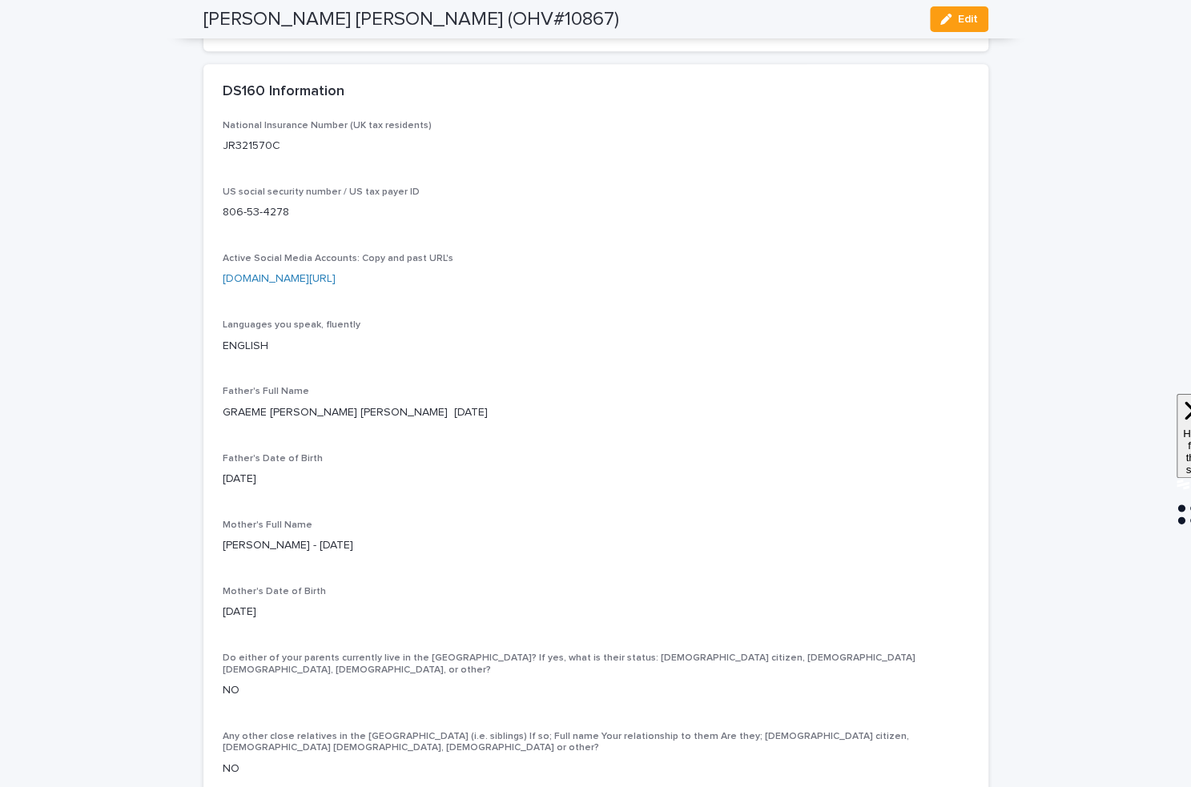
scroll to position [4142, 0]
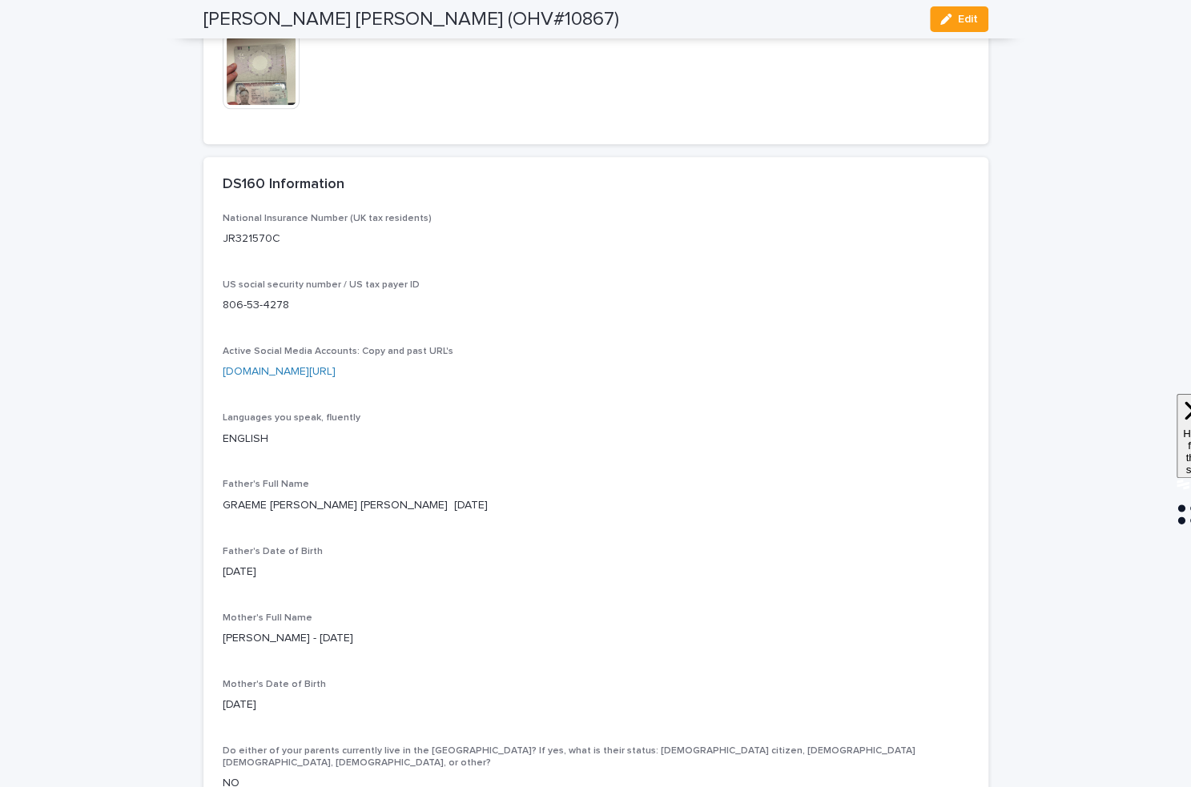
click at [392, 380] on p "[DOMAIN_NAME][URL]" at bounding box center [596, 372] width 746 height 17
drag, startPoint x: 371, startPoint y: 409, endPoint x: 207, endPoint y: 410, distance: 163.4
copy link "[DOMAIN_NAME][URL]"
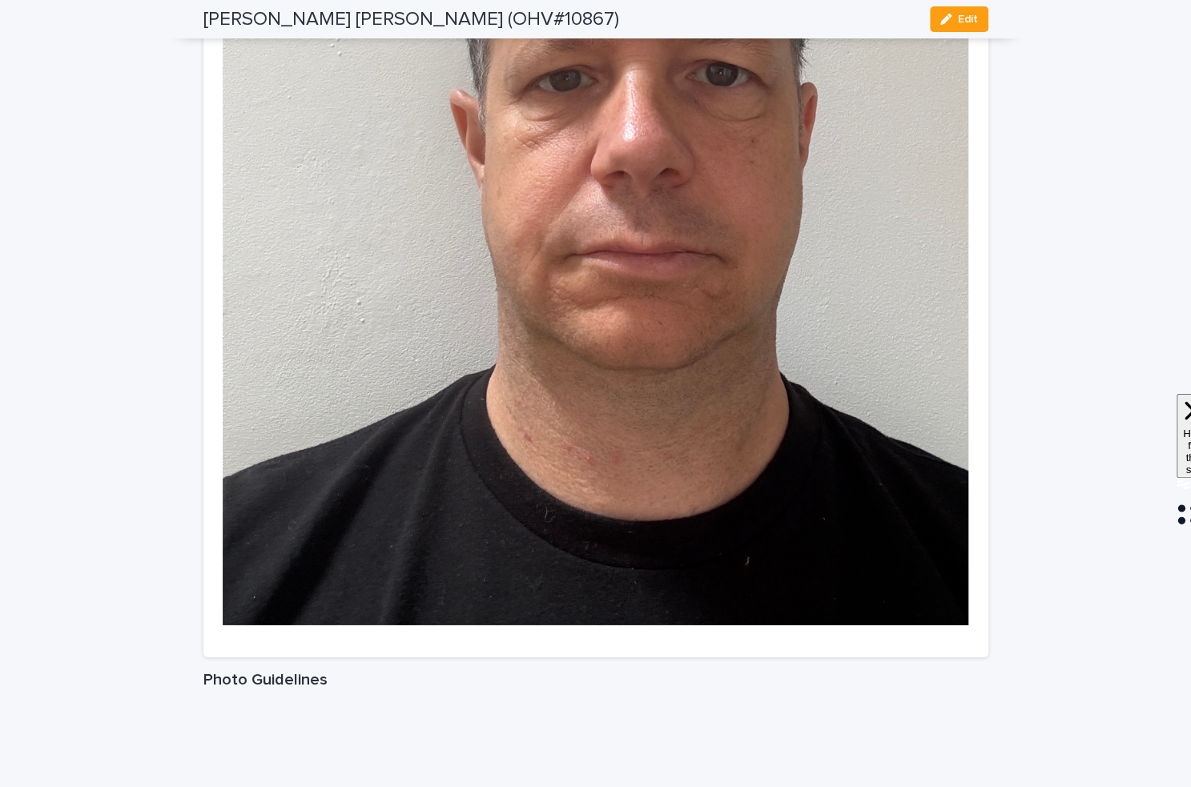
scroll to position [2529, 0]
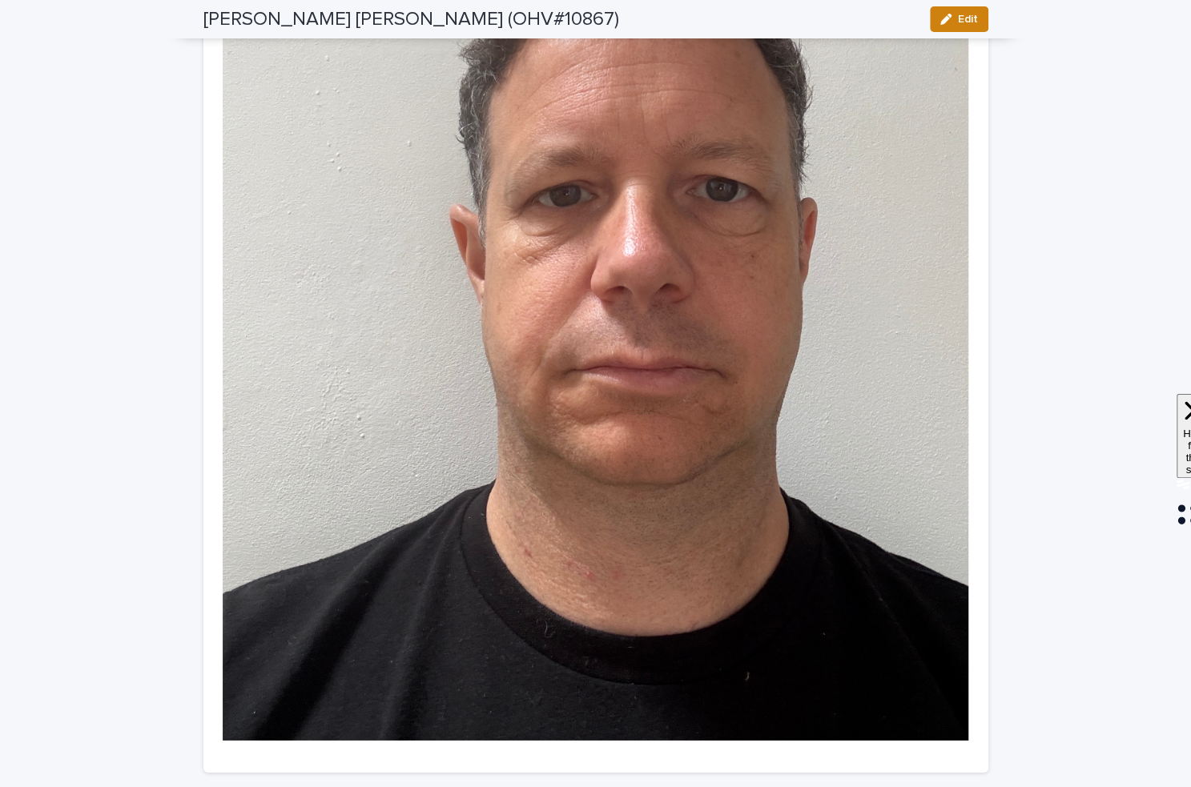
click at [968, 17] on span "Edit" at bounding box center [968, 19] width 20 height 11
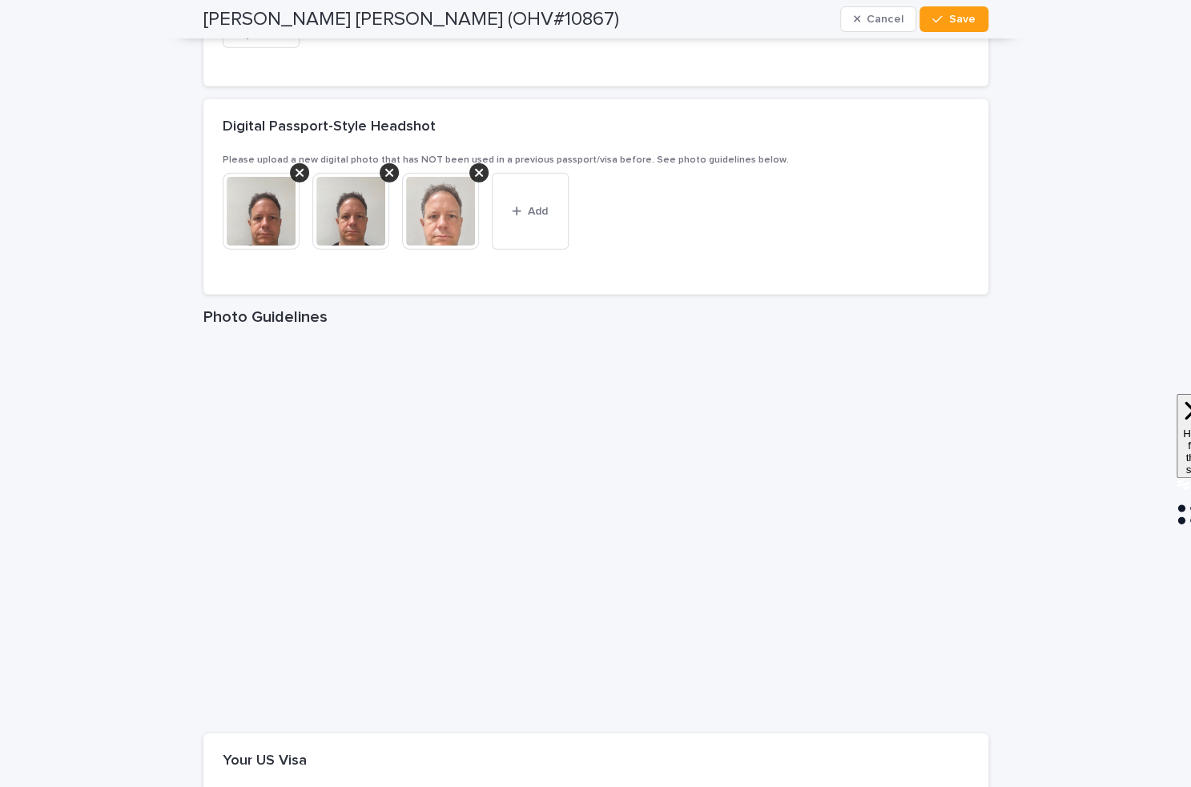
click at [444, 223] on img at bounding box center [440, 211] width 77 height 77
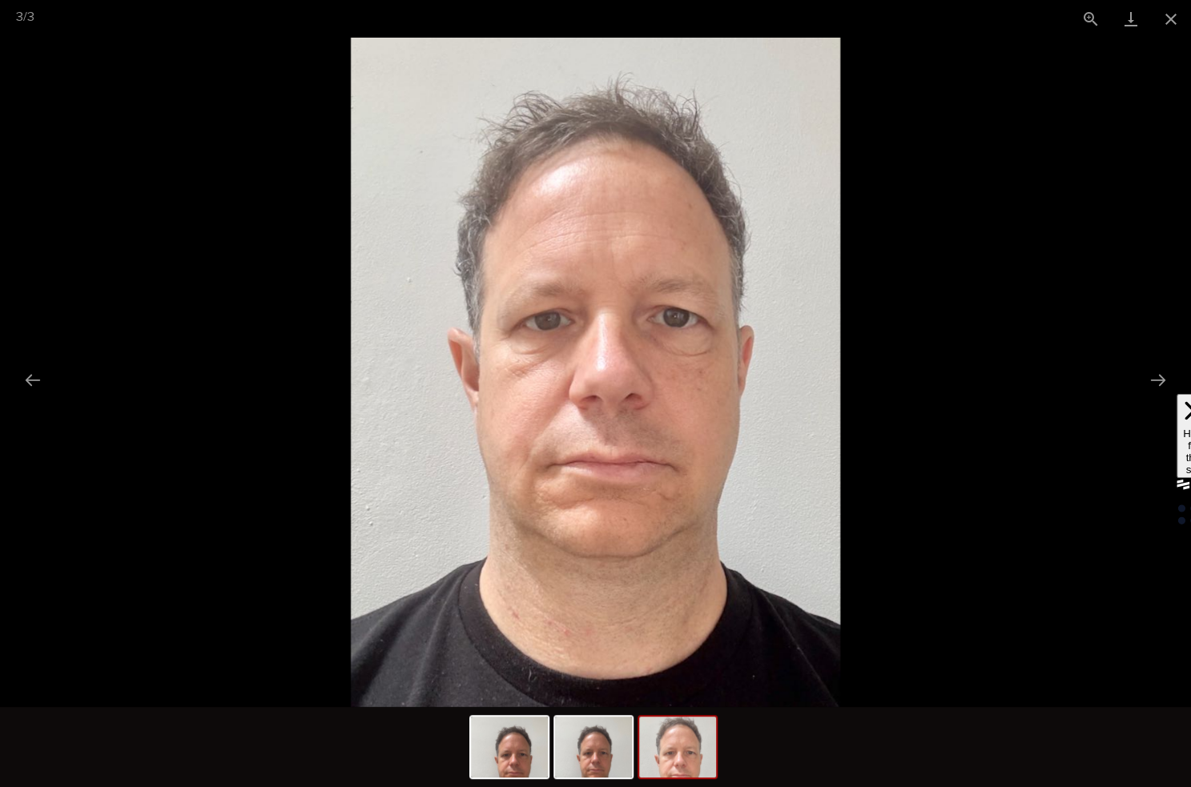
scroll to position [0, 0]
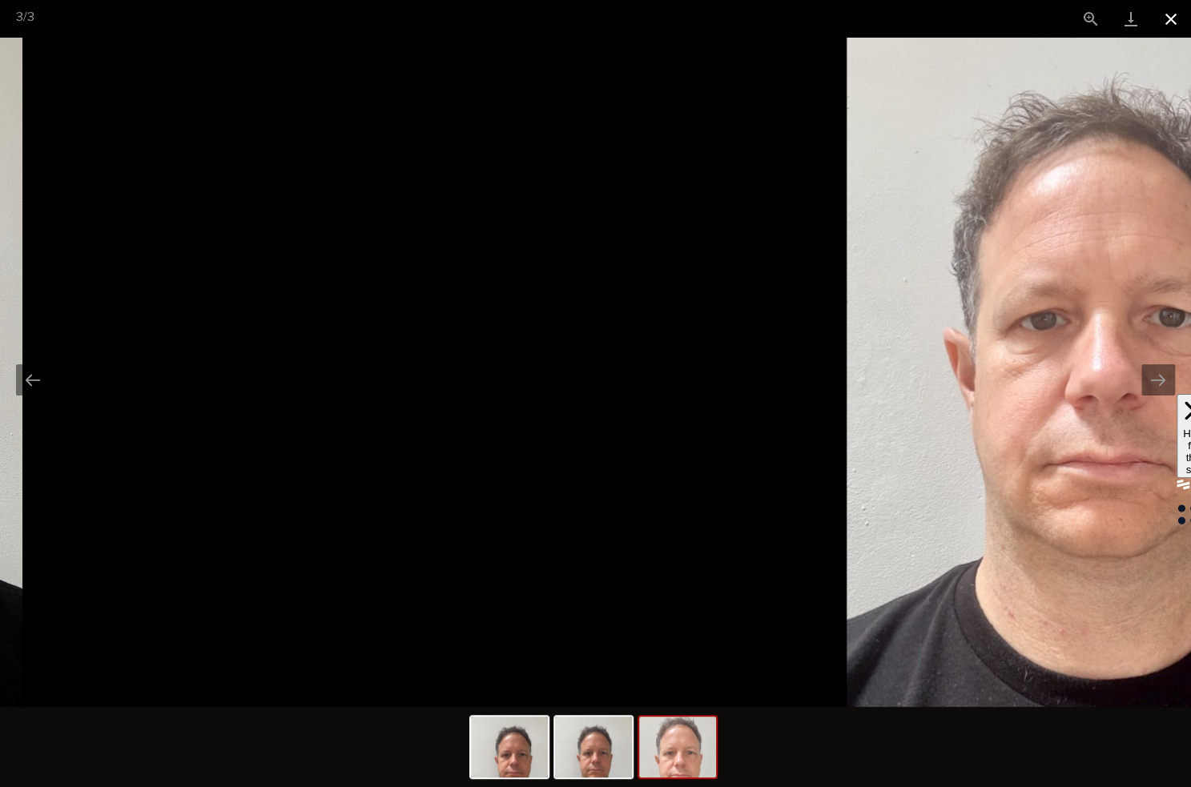
click at [1178, 14] on button "Close gallery" at bounding box center [1171, 19] width 40 height 38
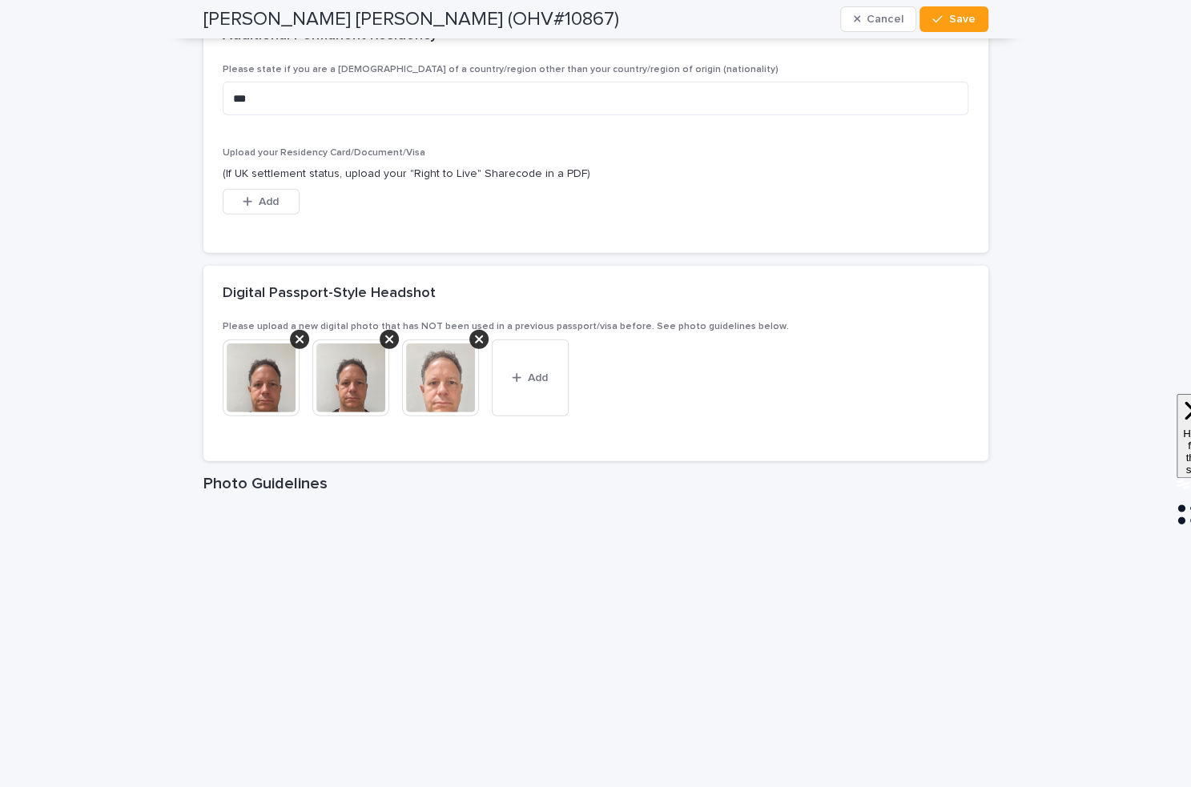
scroll to position [2158, 0]
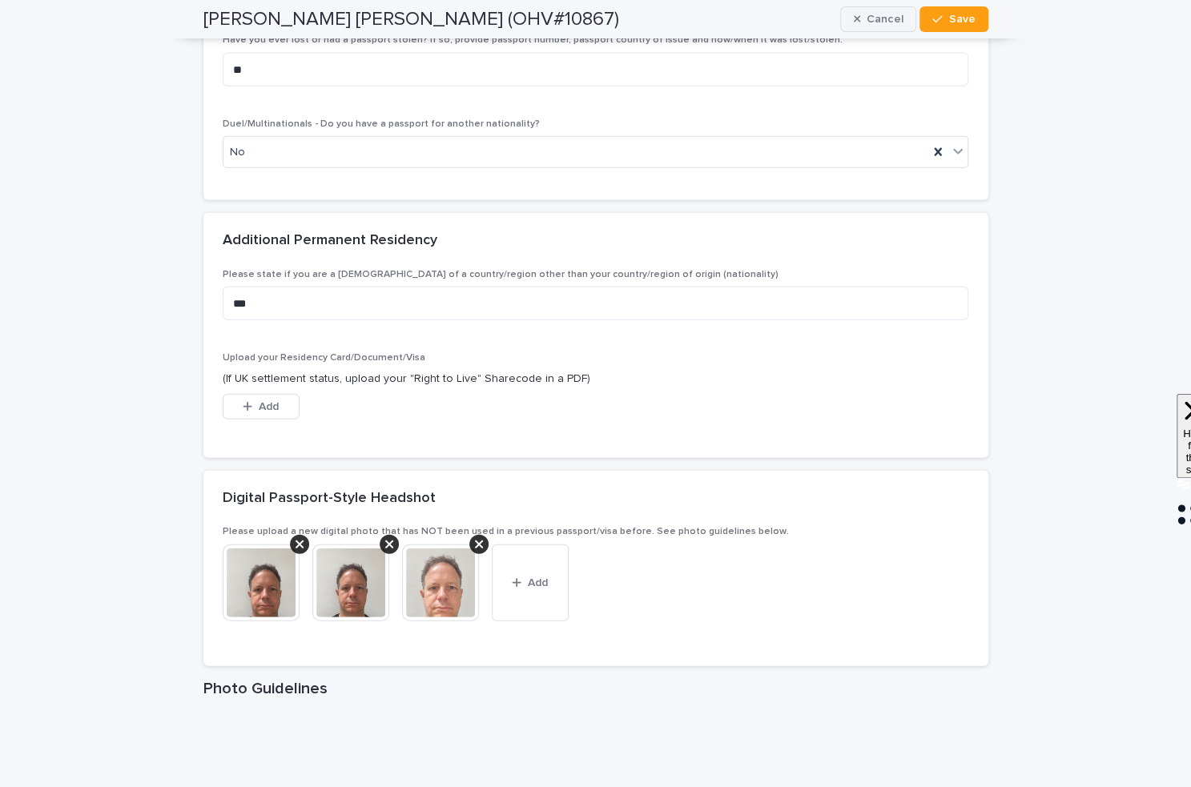
click at [886, 22] on span "Cancel" at bounding box center [885, 19] width 36 height 11
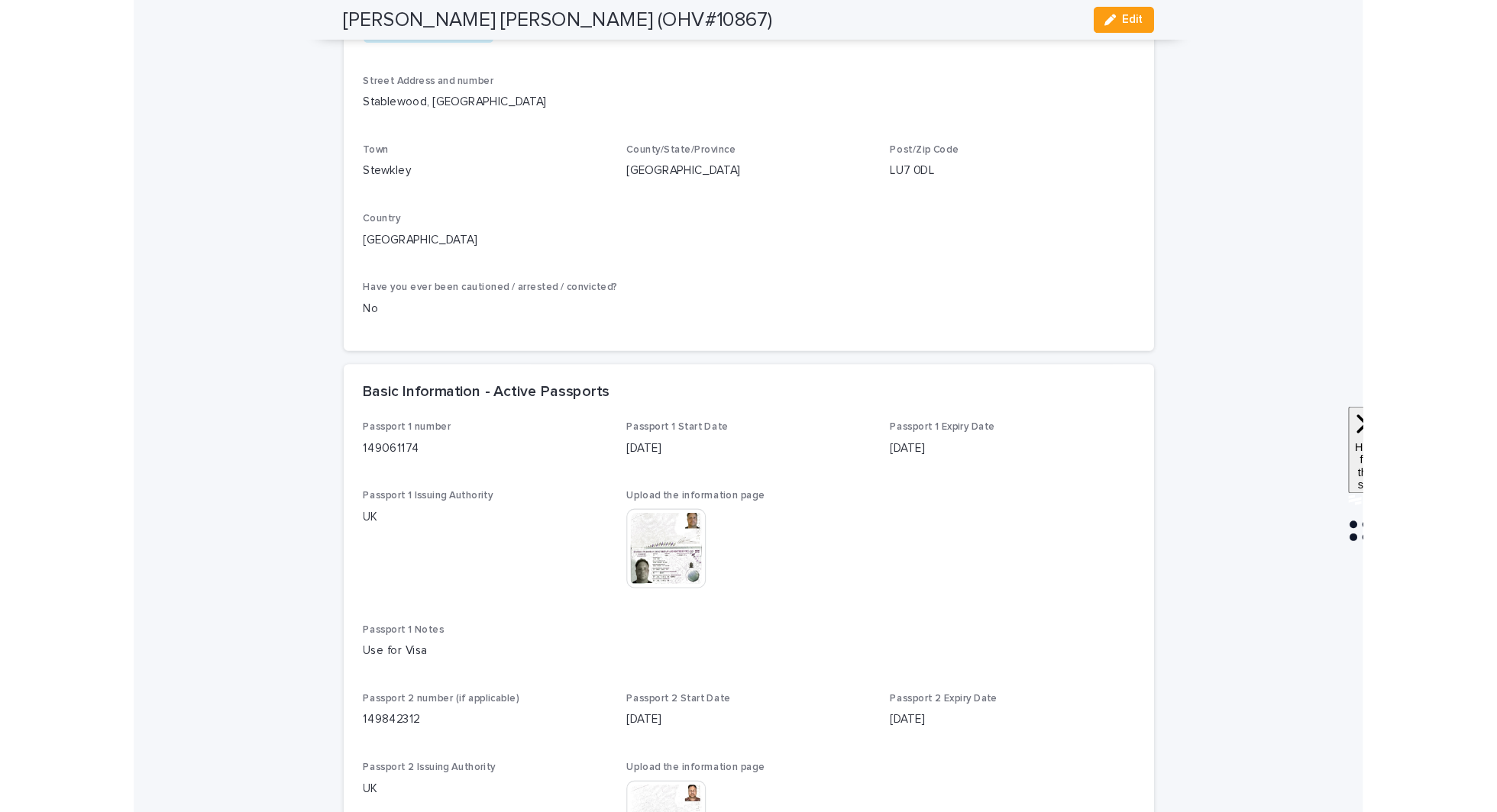
scroll to position [871, 0]
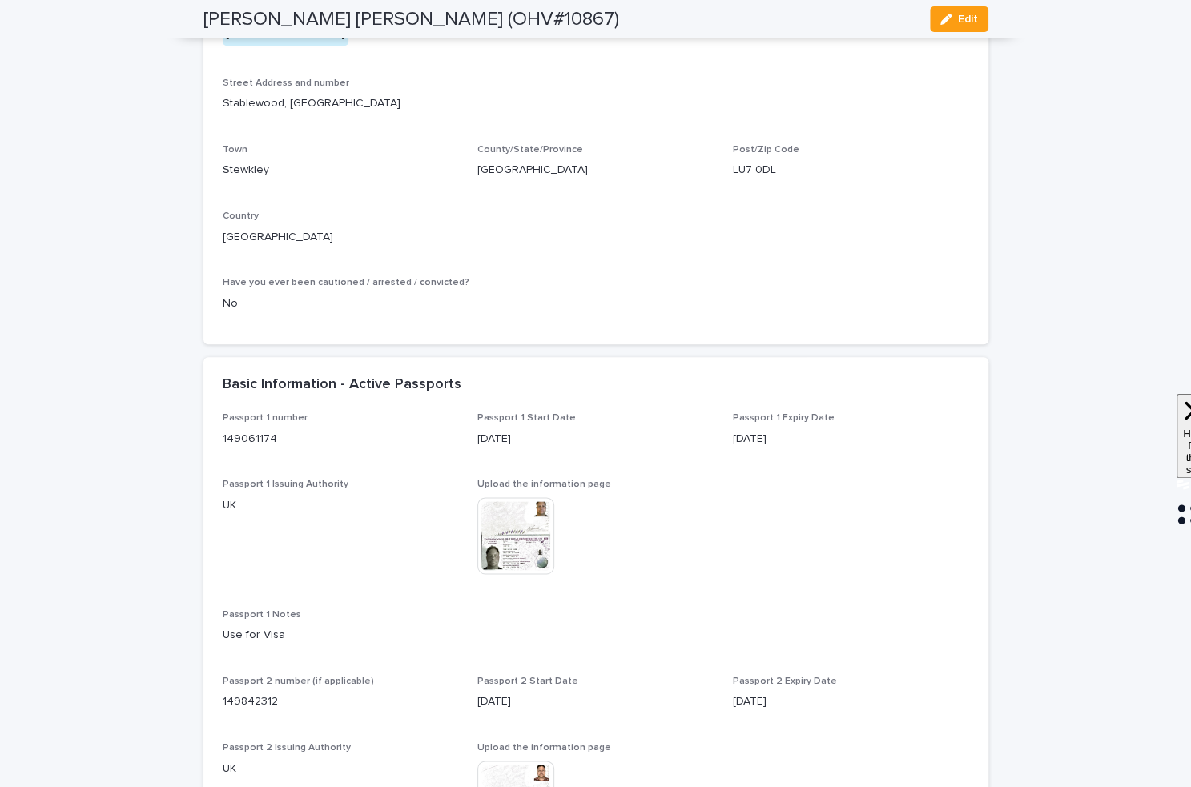
click at [531, 574] on img at bounding box center [515, 535] width 77 height 77
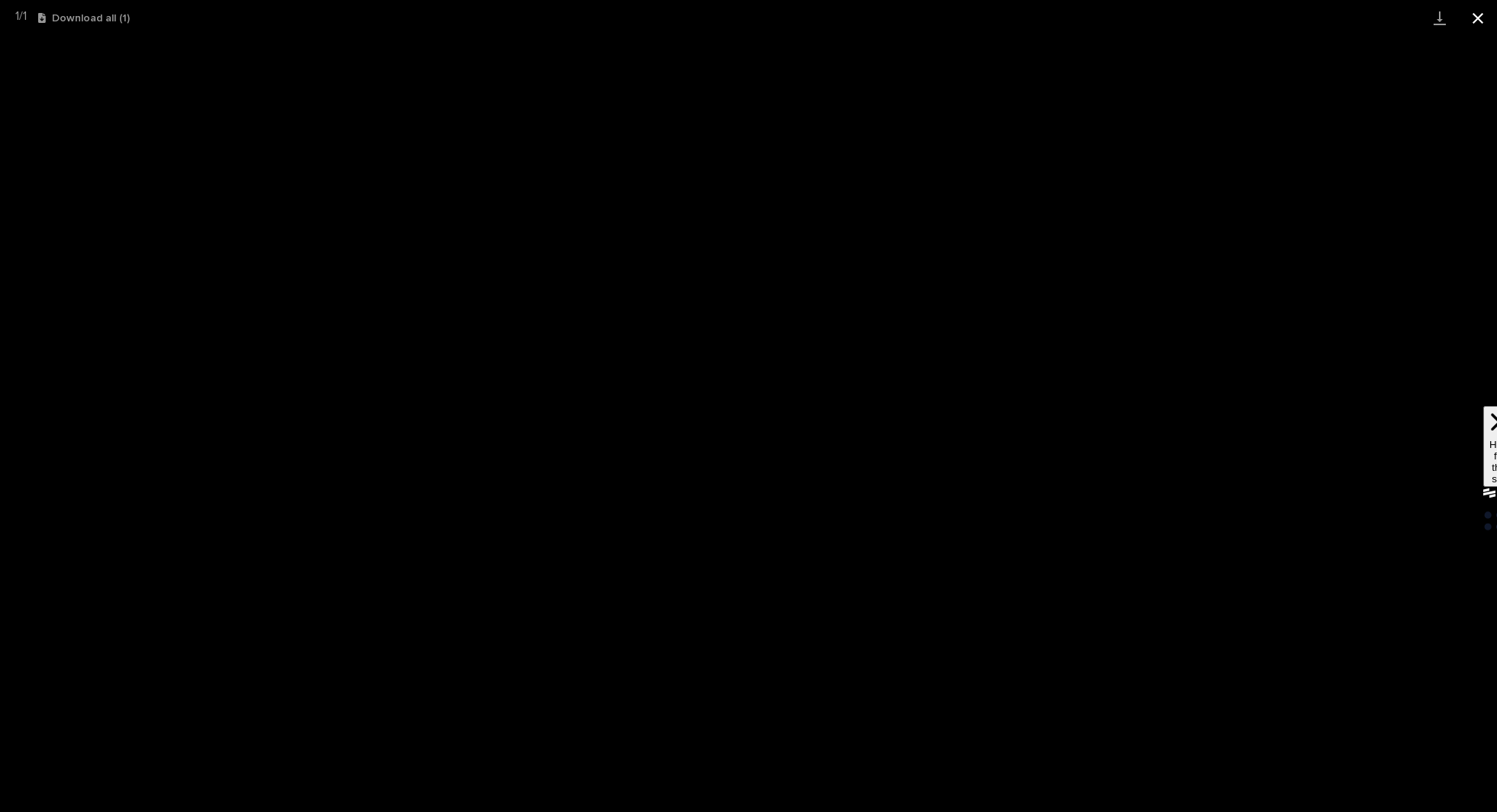
click at [1472, 12] on button "Close gallery" at bounding box center [1478, 18] width 38 height 36
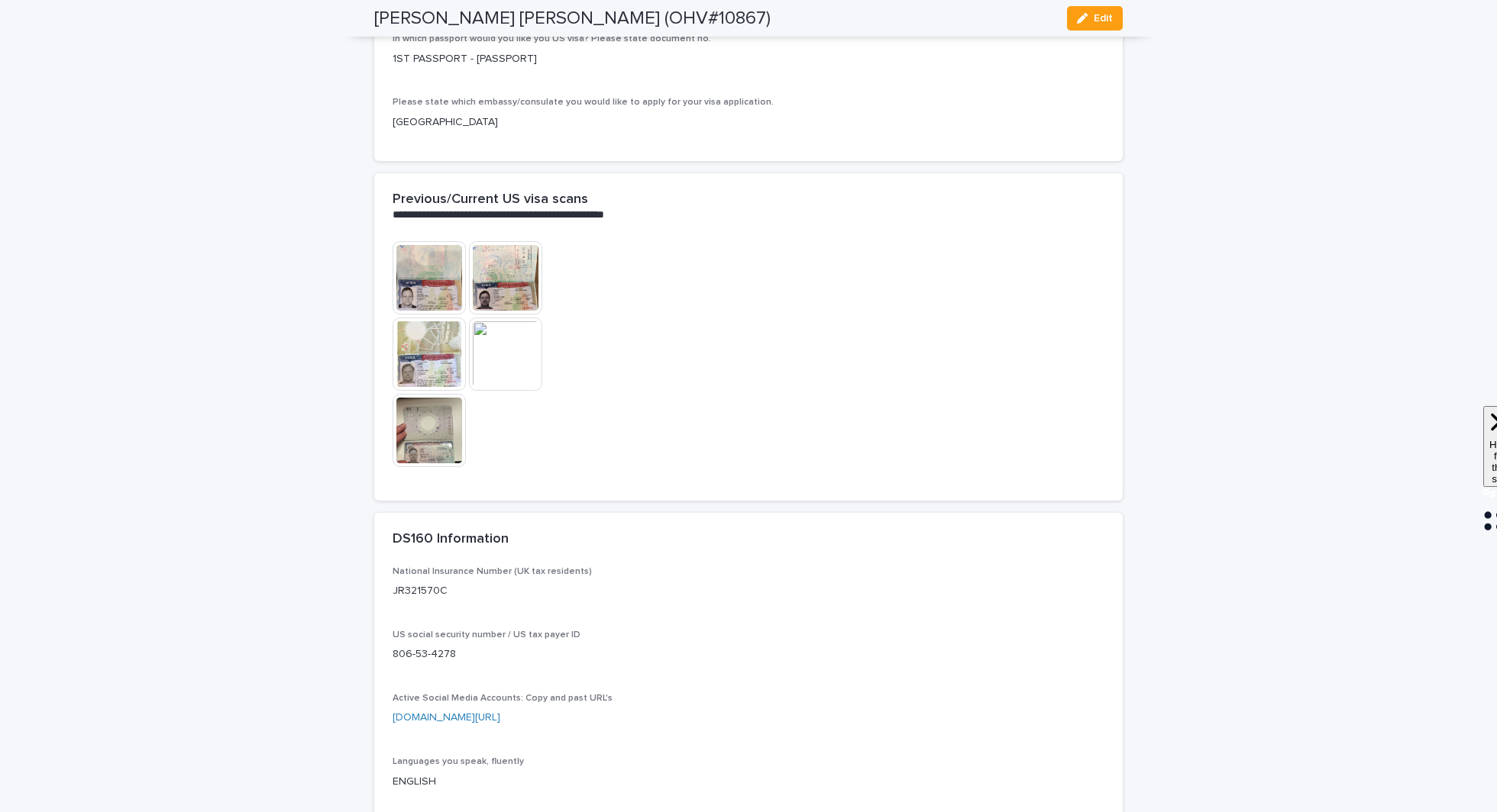
scroll to position [3534, 0]
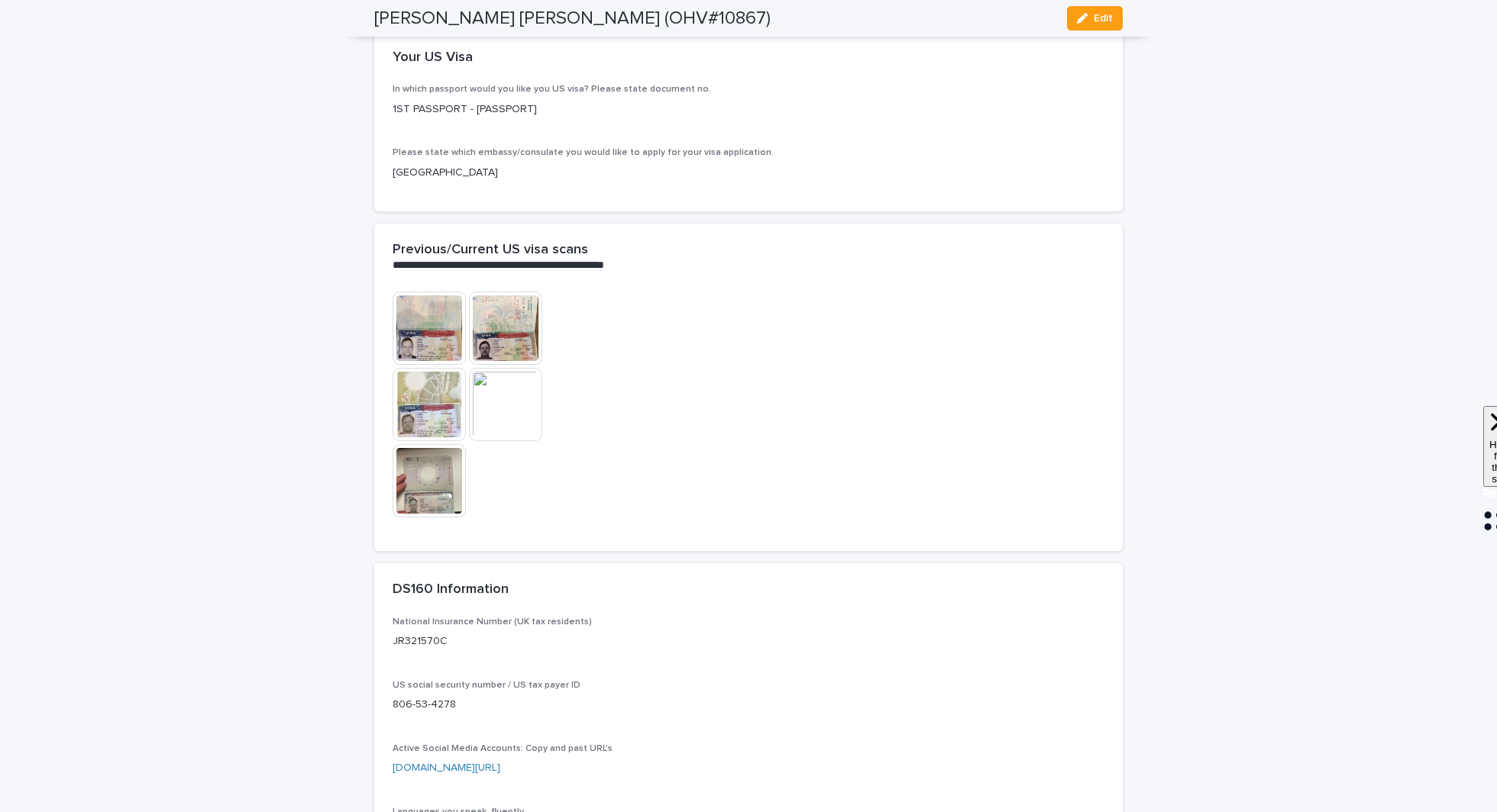
click at [403, 365] on img at bounding box center [429, 328] width 73 height 73
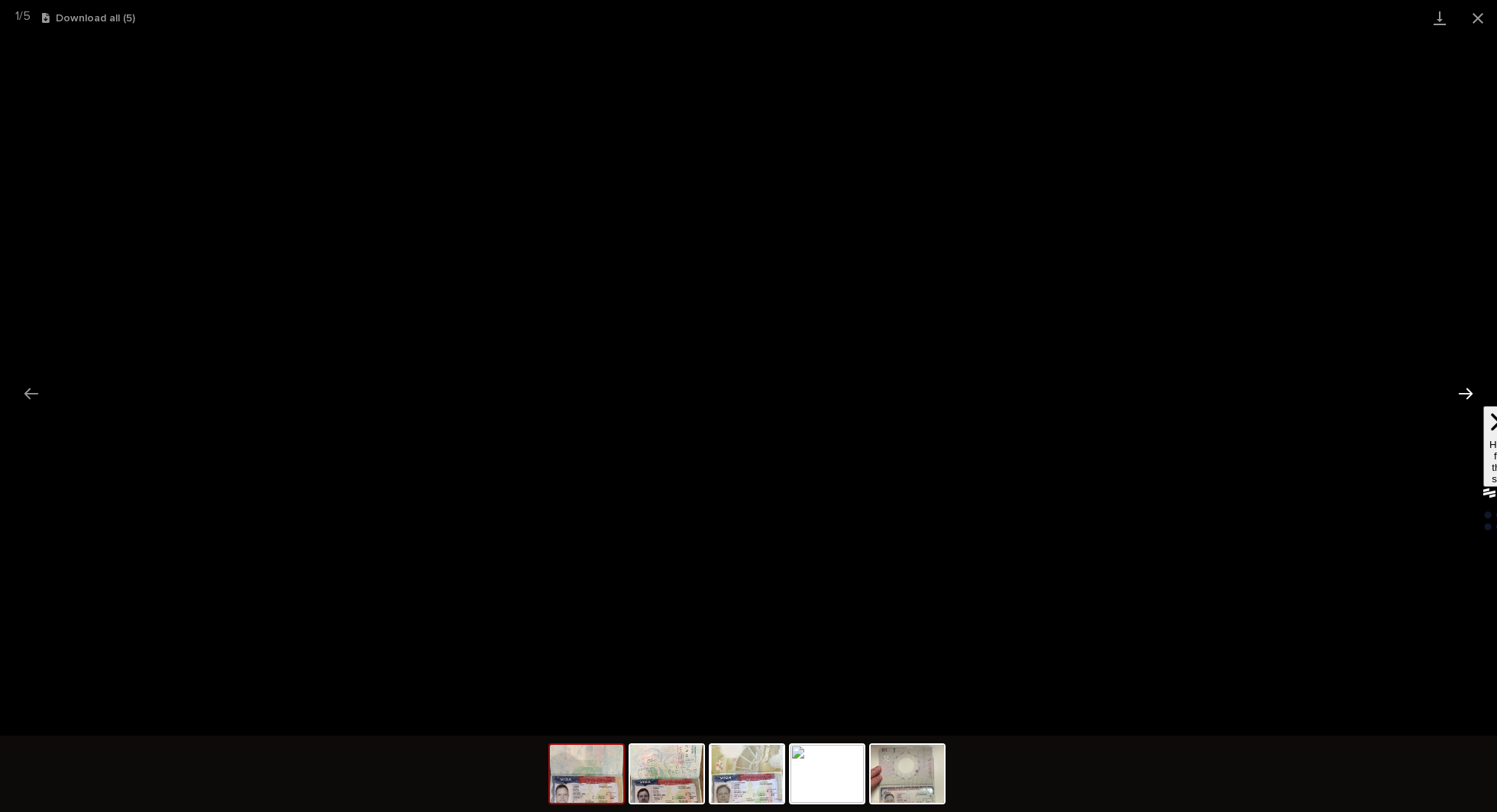
click at [1467, 389] on button "Next slide" at bounding box center [1466, 393] width 32 height 30
click at [1467, 383] on button "Next slide" at bounding box center [1466, 393] width 32 height 30
click at [907, 782] on img at bounding box center [907, 774] width 73 height 58
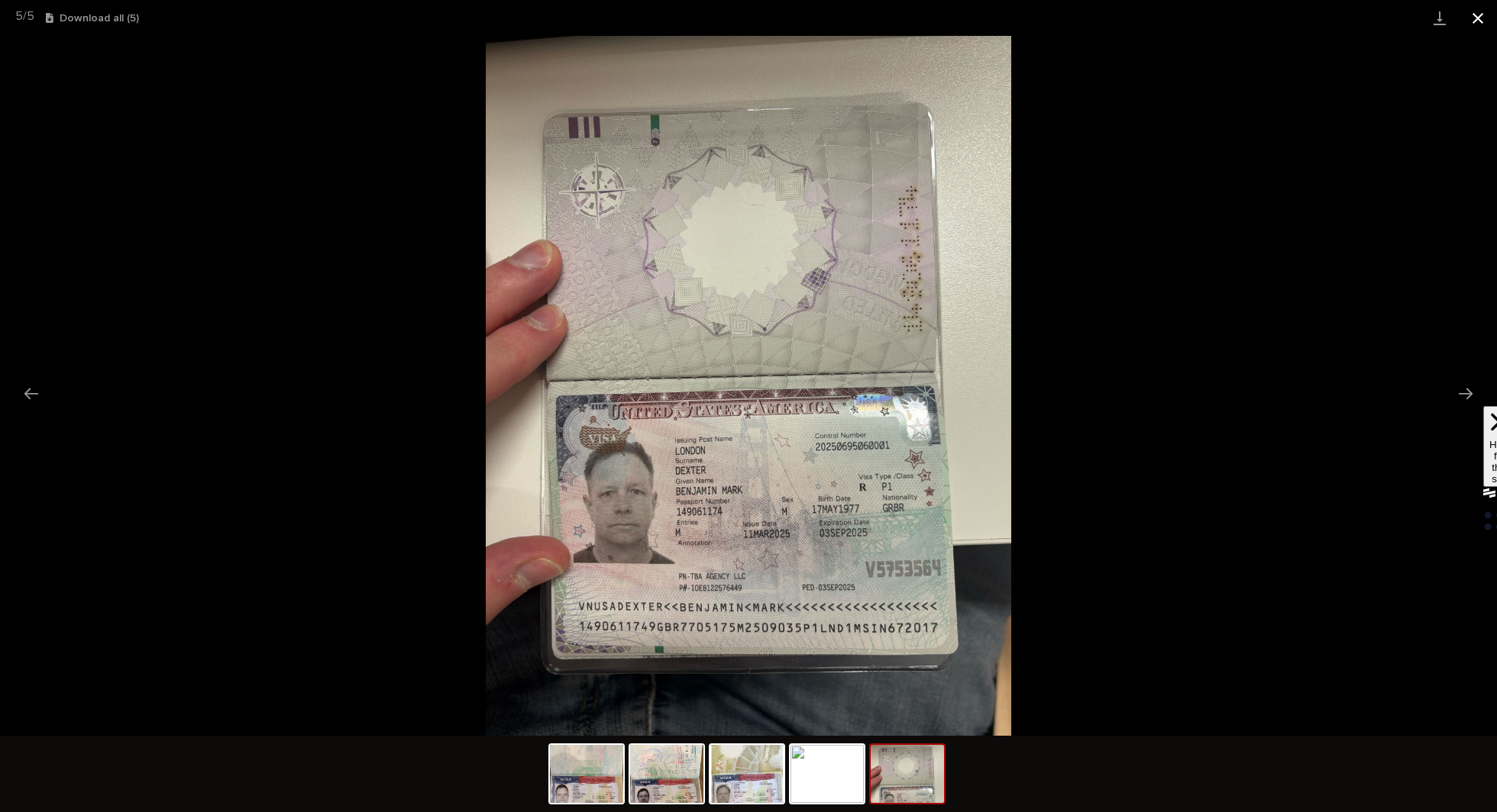
click at [1471, 17] on button "Close gallery" at bounding box center [1478, 18] width 38 height 36
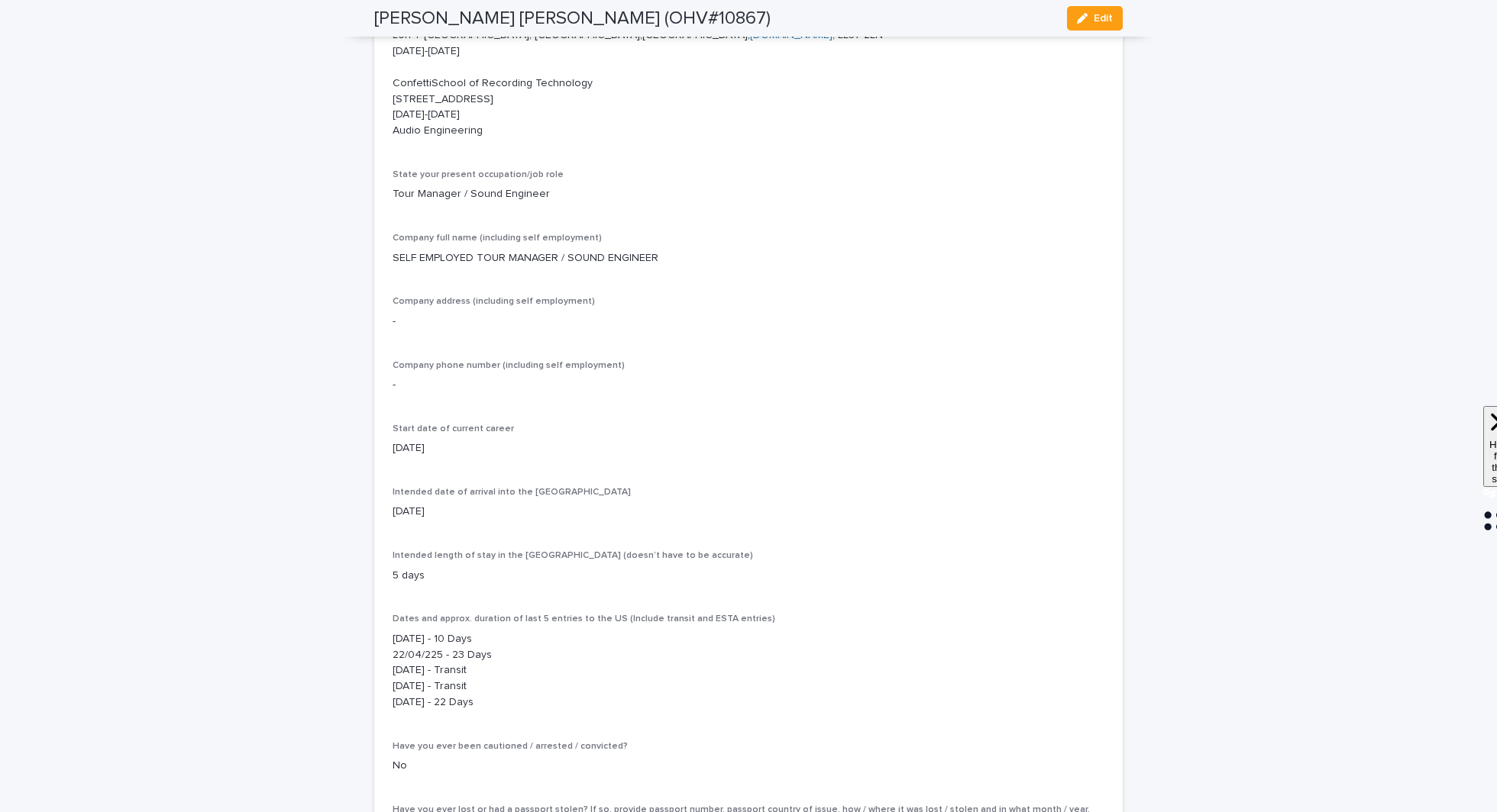
scroll to position [5067, 0]
